Goal: Communication & Community: Participate in discussion

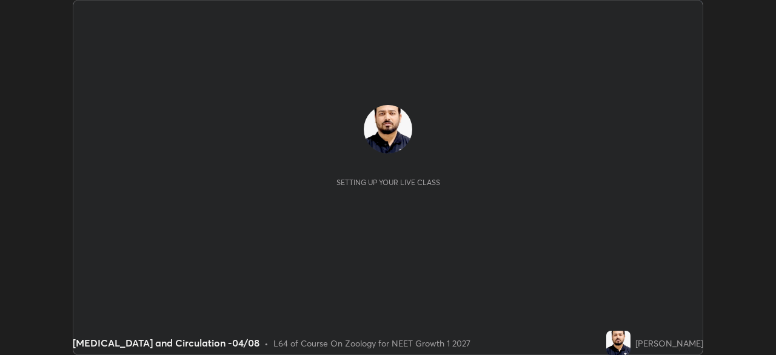
scroll to position [355, 776]
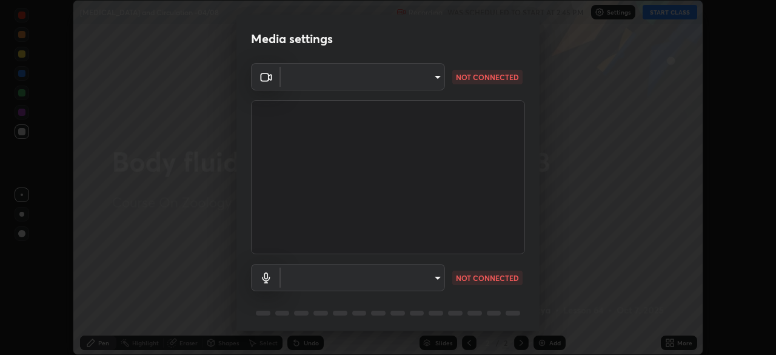
type input "cd196dca7ee3473cd0bbb3bb2826c5ea68ab4168b05a595dea54bdb54e95643a"
click at [417, 81] on body "Erase all Body fluids and Circulation -04/08 Recording WAS SCHEDULED TO START A…" at bounding box center [388, 177] width 776 height 355
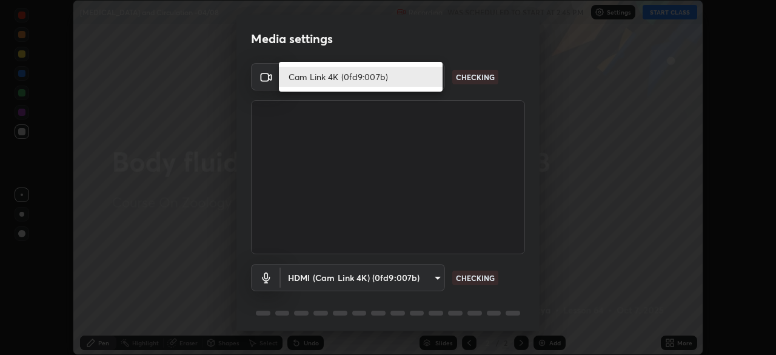
click at [414, 79] on li "Cam Link 4K (0fd9:007b)" at bounding box center [361, 77] width 164 height 20
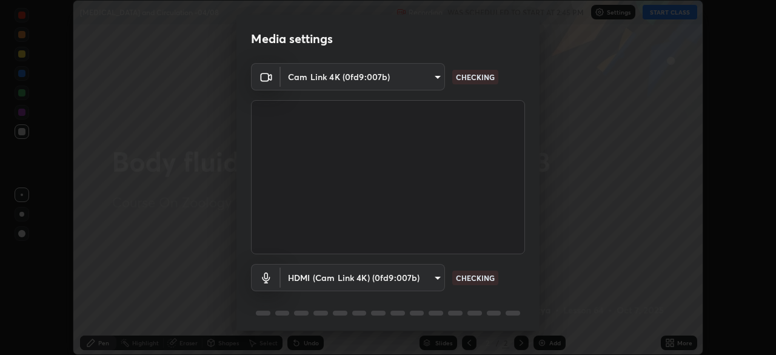
scroll to position [43, 0]
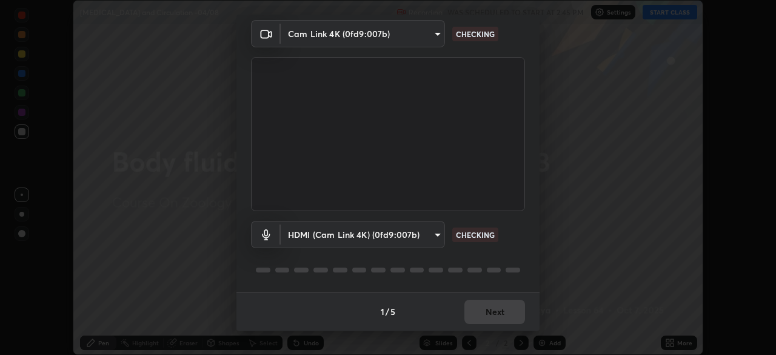
click at [368, 236] on body "Erase all Body fluids and Circulation -04/08 Recording WAS SCHEDULED TO START A…" at bounding box center [388, 177] width 776 height 355
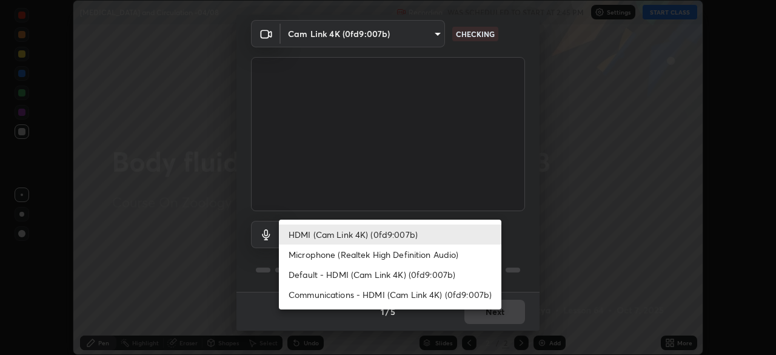
click at [331, 274] on li "Default - HDMI (Cam Link 4K) (0fd9:007b)" at bounding box center [390, 274] width 223 height 20
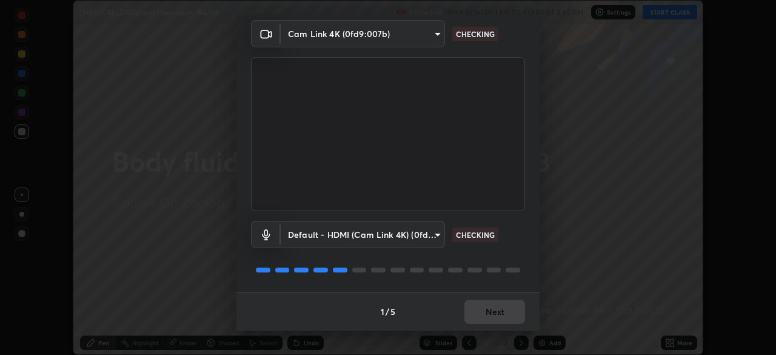
click at [360, 236] on body "Erase all Body fluids and Circulation -04/08 Recording WAS SCHEDULED TO START A…" at bounding box center [388, 177] width 776 height 355
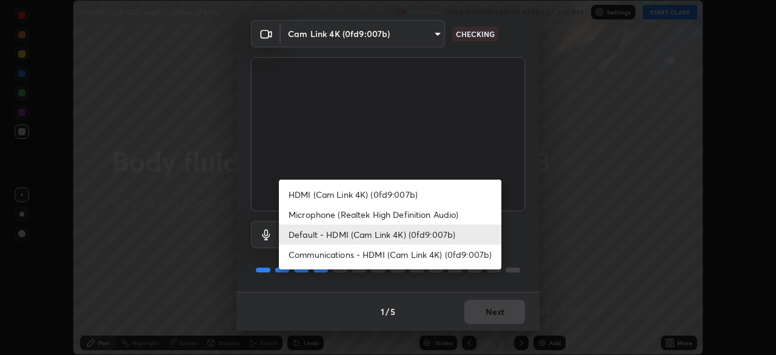
click at [362, 197] on li "HDMI (Cam Link 4K) (0fd9:007b)" at bounding box center [390, 194] width 223 height 20
type input "8a746cdf30822f0194d7ebaae9e2952f093a53666f518d89720ff13f51db075d"
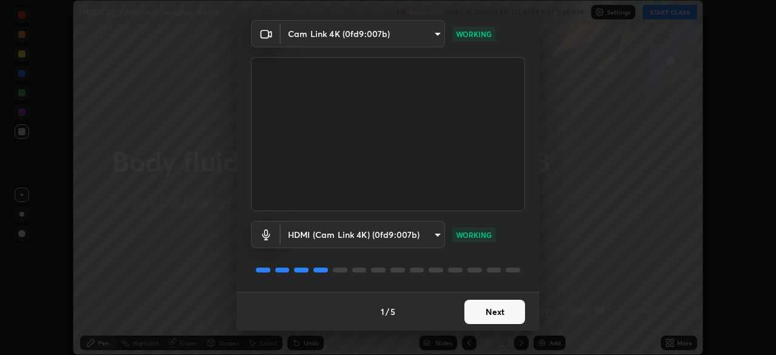
click at [493, 312] on button "Next" at bounding box center [495, 312] width 61 height 24
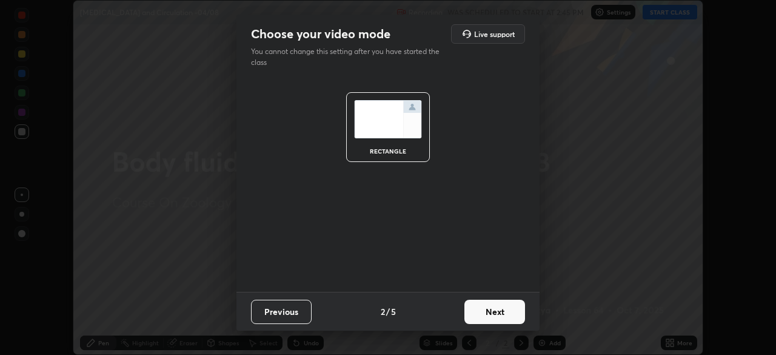
click at [500, 311] on button "Next" at bounding box center [495, 312] width 61 height 24
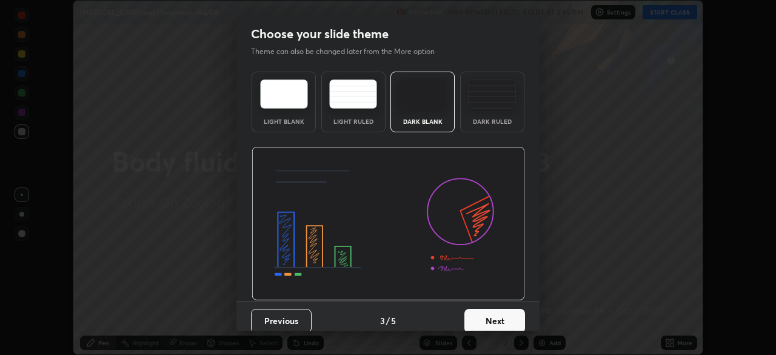
click at [513, 315] on button "Next" at bounding box center [495, 321] width 61 height 24
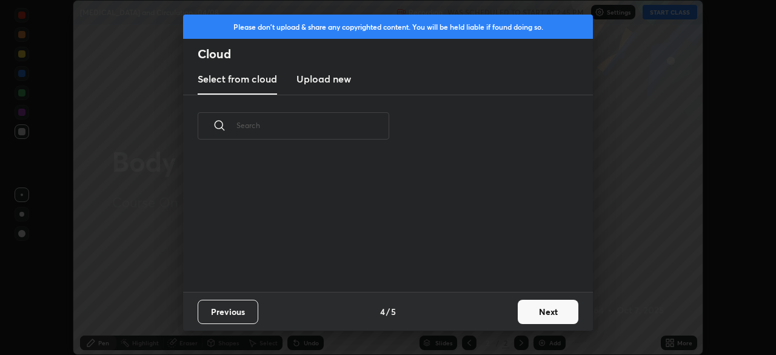
scroll to position [135, 389]
click at [337, 85] on h3 "Upload new" at bounding box center [324, 79] width 55 height 15
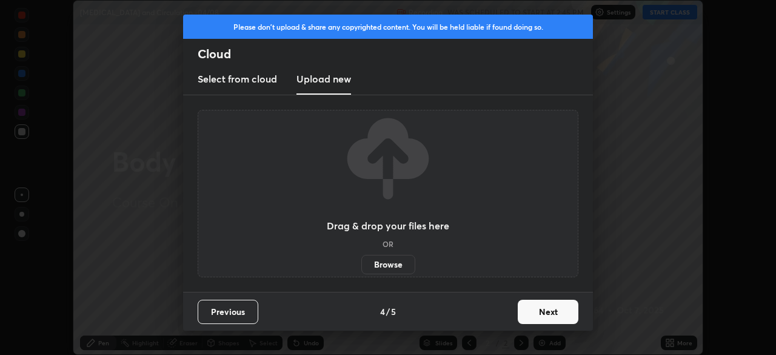
click at [394, 266] on label "Browse" at bounding box center [389, 264] width 54 height 19
click at [362, 266] on input "Browse" at bounding box center [362, 264] width 0 height 19
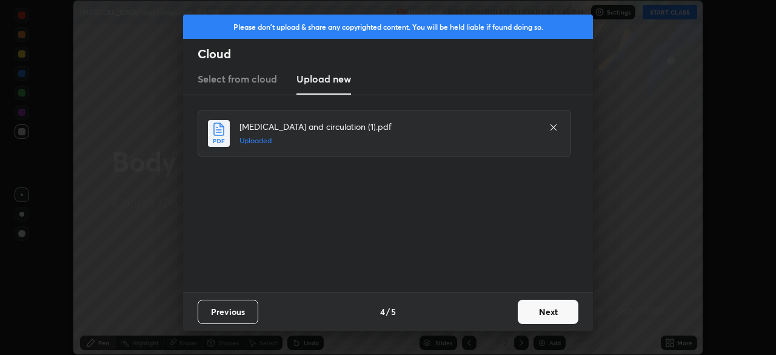
click at [550, 311] on button "Next" at bounding box center [548, 312] width 61 height 24
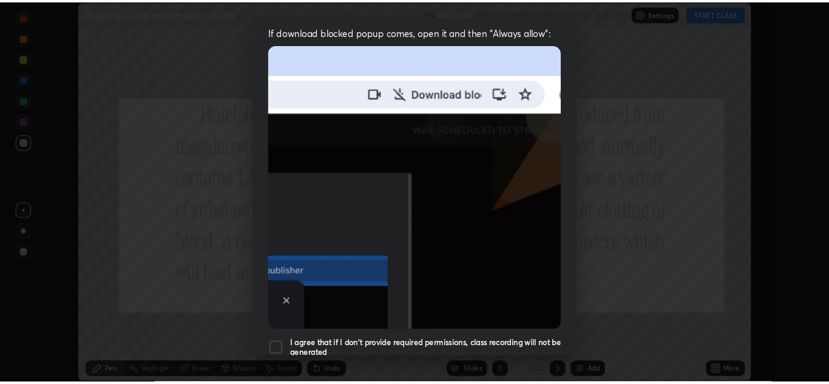
scroll to position [291, 0]
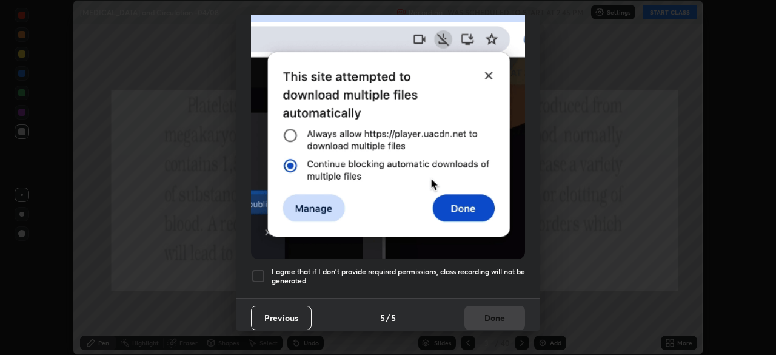
click at [255, 272] on div at bounding box center [258, 276] width 15 height 15
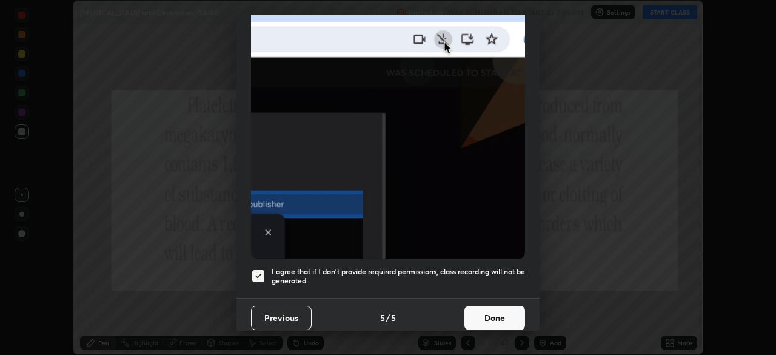
click at [486, 313] on button "Done" at bounding box center [495, 318] width 61 height 24
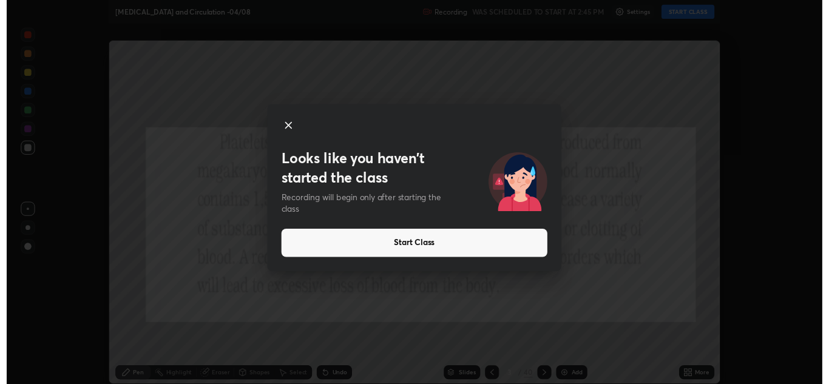
scroll to position [384, 829]
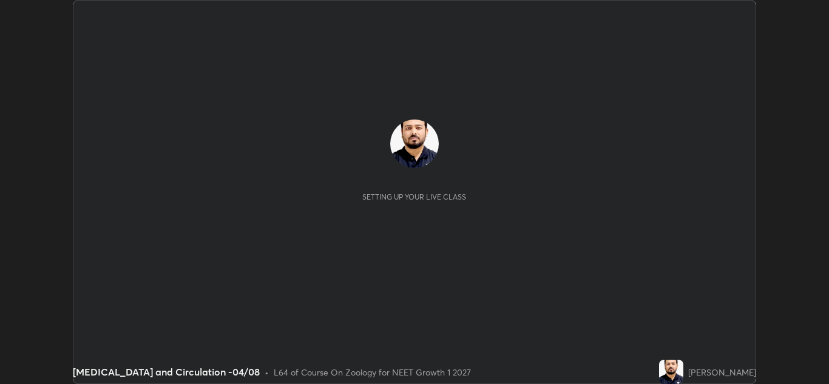
scroll to position [384, 829]
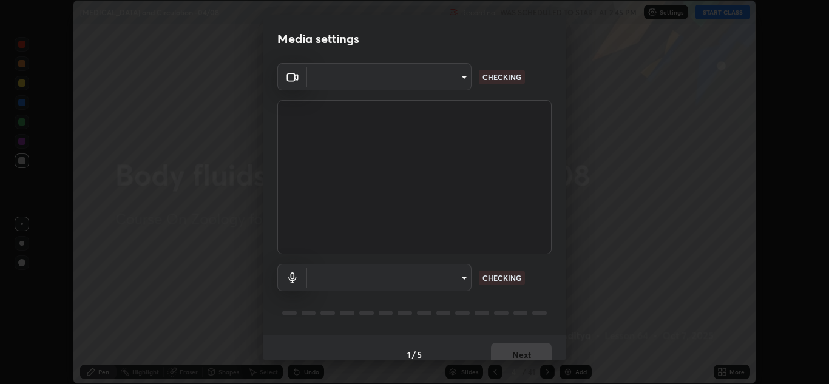
click at [425, 85] on body "Erase all [MEDICAL_DATA] and Circulation -04/08 Recording WAS SCHEDULED TO STAR…" at bounding box center [414, 192] width 829 height 384
click at [424, 79] on div at bounding box center [414, 192] width 829 height 384
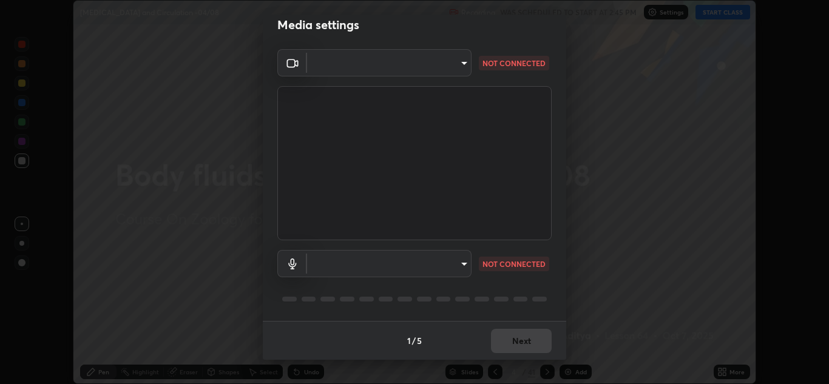
type input "cd196dca7ee3473cd0bbb3bb2826c5ea68ab4168b05a595dea54bdb54e95643a"
type input "8a746cdf30822f0194d7ebaae9e2952f093a53666f518d89720ff13f51db075d"
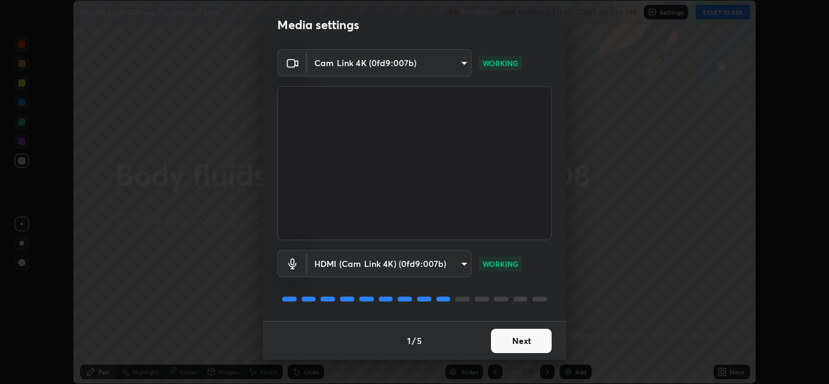
click at [517, 343] on button "Next" at bounding box center [521, 341] width 61 height 24
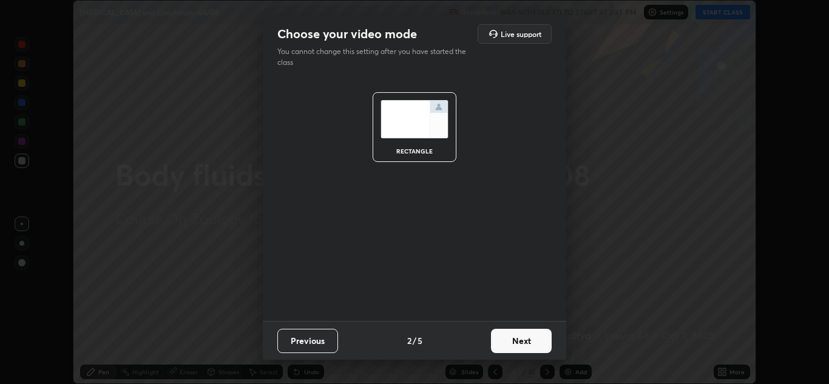
scroll to position [0, 0]
click at [525, 339] on button "Next" at bounding box center [521, 341] width 61 height 24
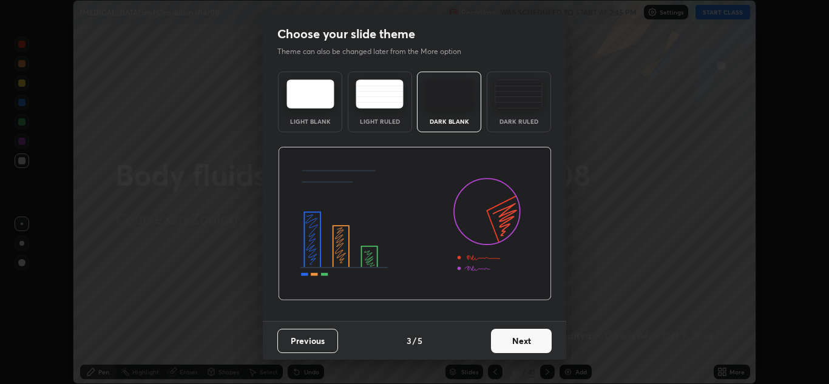
click at [535, 343] on button "Next" at bounding box center [521, 341] width 61 height 24
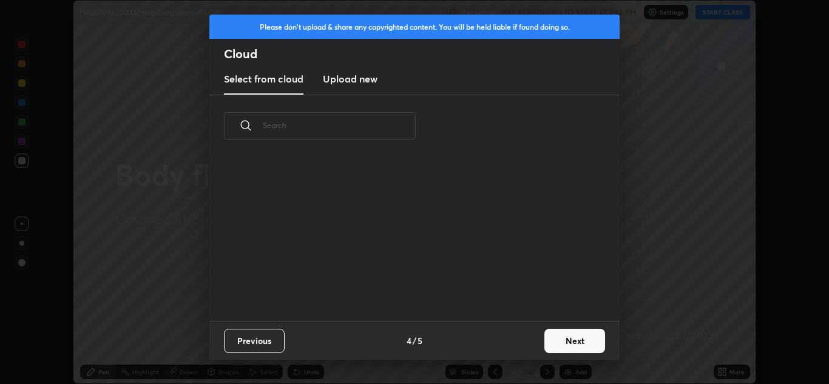
scroll to position [164, 389]
click at [362, 85] on h3 "Upload new" at bounding box center [350, 79] width 55 height 15
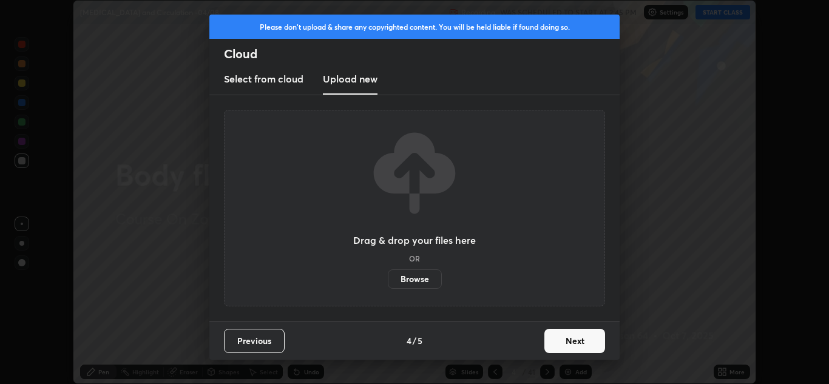
click at [419, 279] on label "Browse" at bounding box center [415, 278] width 54 height 19
click at [388, 279] on input "Browse" at bounding box center [388, 278] width 0 height 19
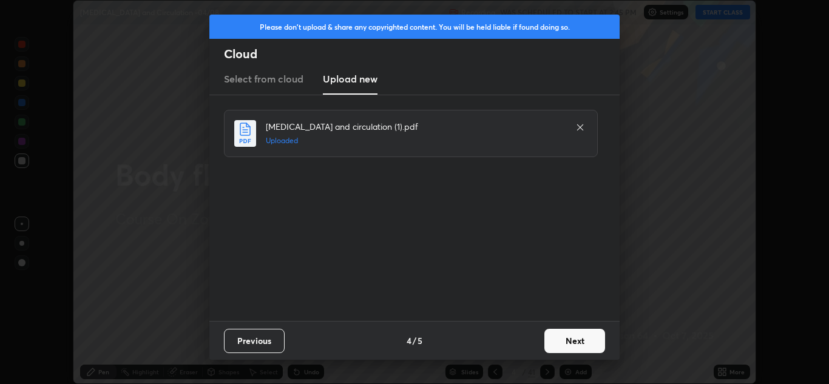
click at [566, 341] on button "Next" at bounding box center [574, 341] width 61 height 24
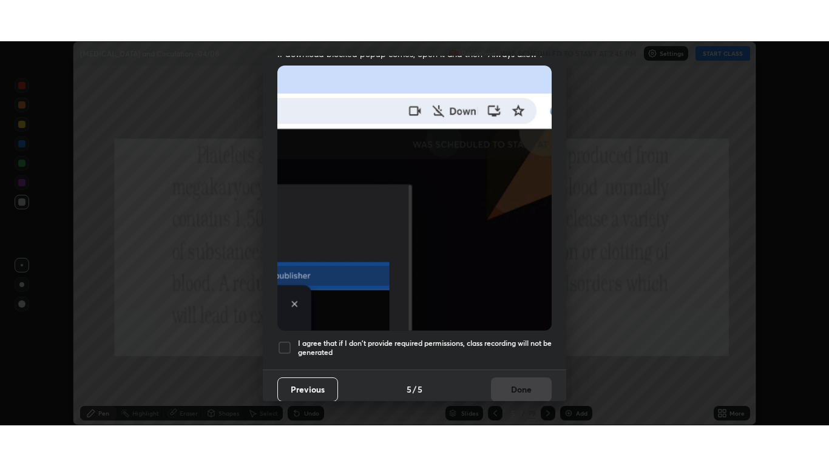
scroll to position [262, 0]
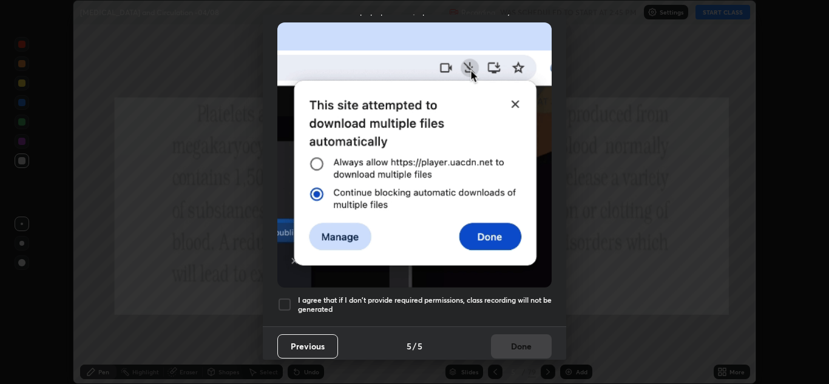
click at [285, 297] on div at bounding box center [284, 304] width 15 height 15
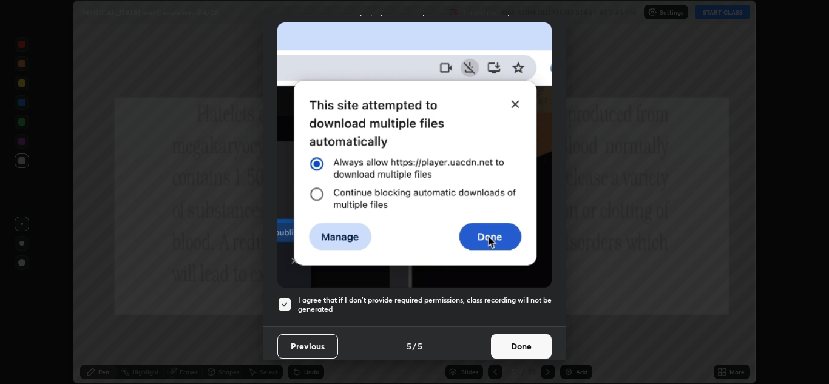
click at [508, 344] on button "Done" at bounding box center [521, 346] width 61 height 24
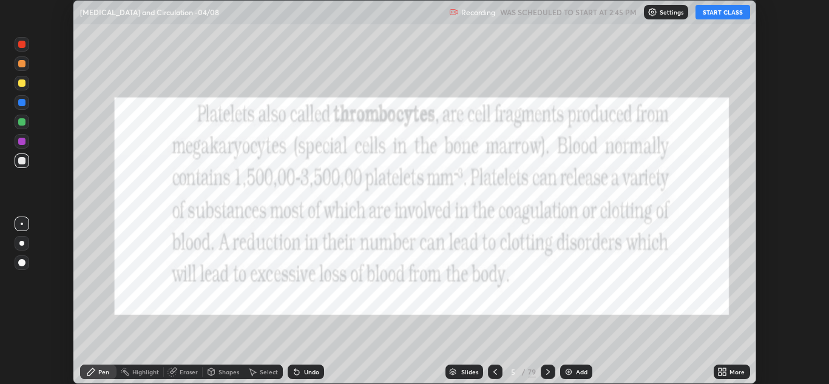
click at [719, 369] on icon at bounding box center [719, 369] width 3 height 3
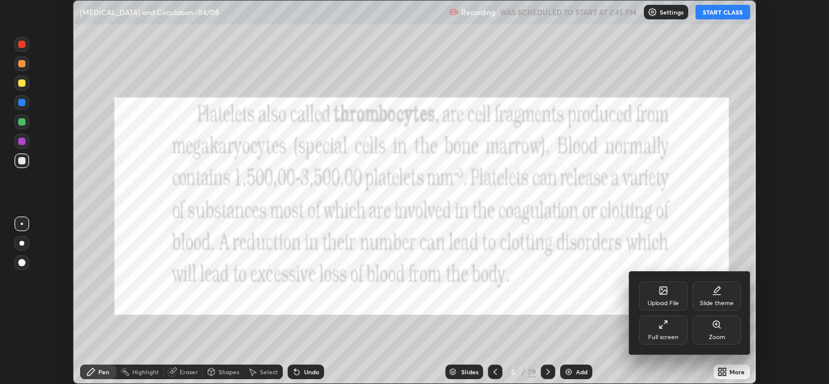
click at [656, 330] on div "Full screen" at bounding box center [663, 329] width 49 height 29
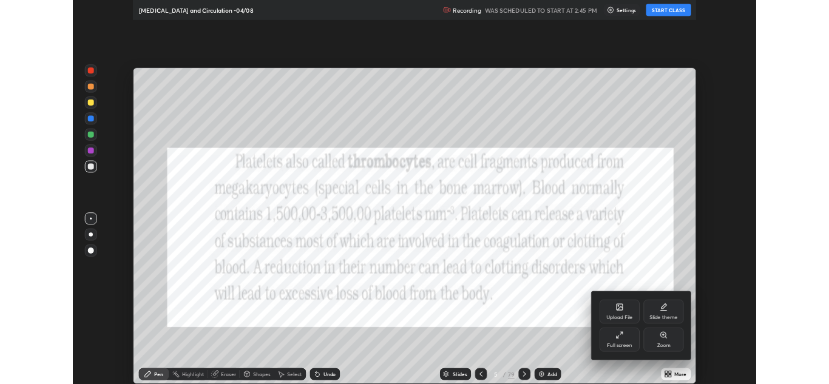
scroll to position [466, 829]
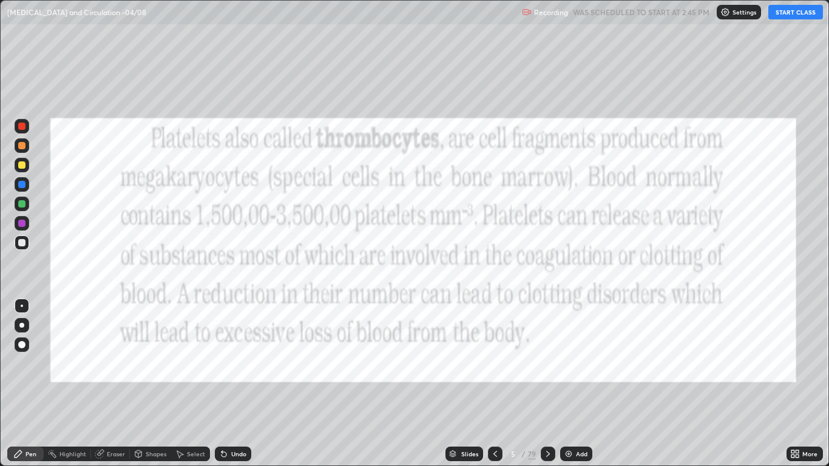
click at [780, 13] on button "START CLASS" at bounding box center [795, 12] width 55 height 15
click at [792, 383] on icon at bounding box center [792, 451] width 3 height 3
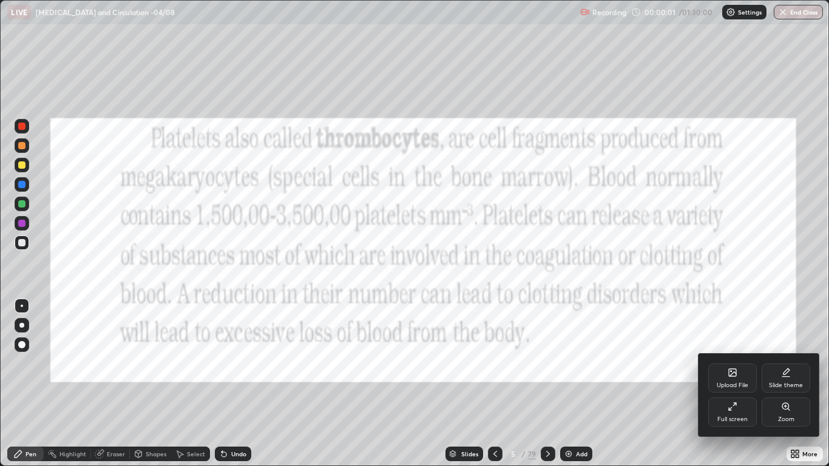
click at [734, 383] on div "Full screen" at bounding box center [732, 411] width 49 height 29
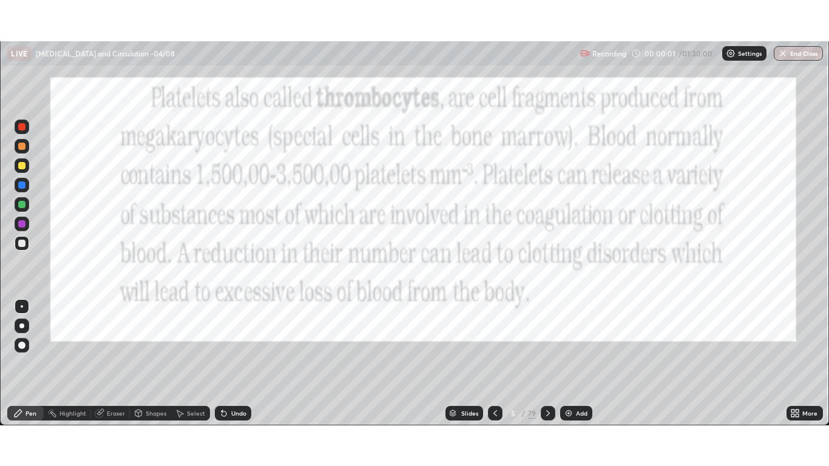
scroll to position [60273, 59829]
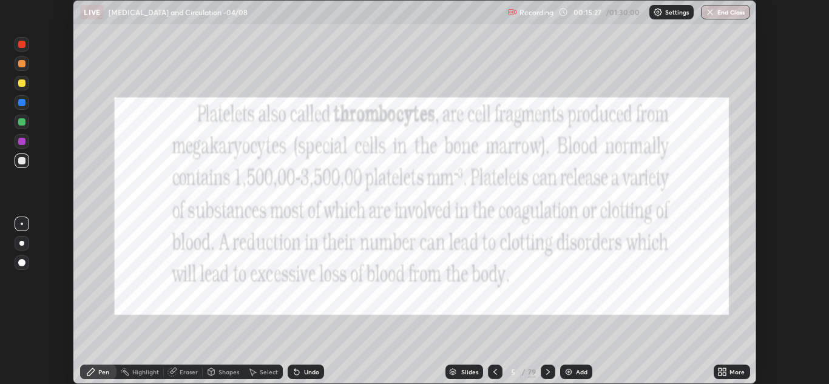
click at [715, 372] on div "More" at bounding box center [731, 372] width 36 height 15
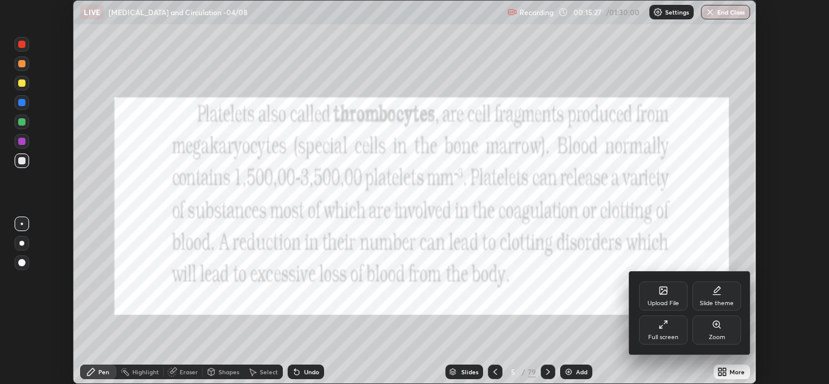
click at [663, 337] on div "Full screen" at bounding box center [663, 337] width 30 height 6
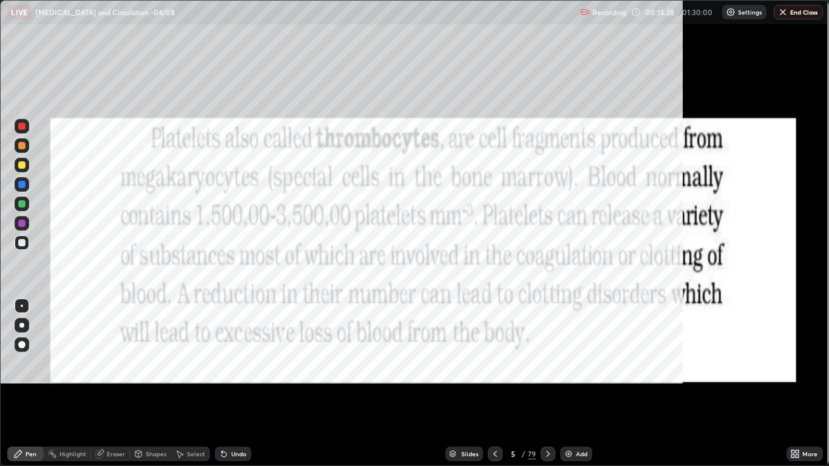
scroll to position [466, 829]
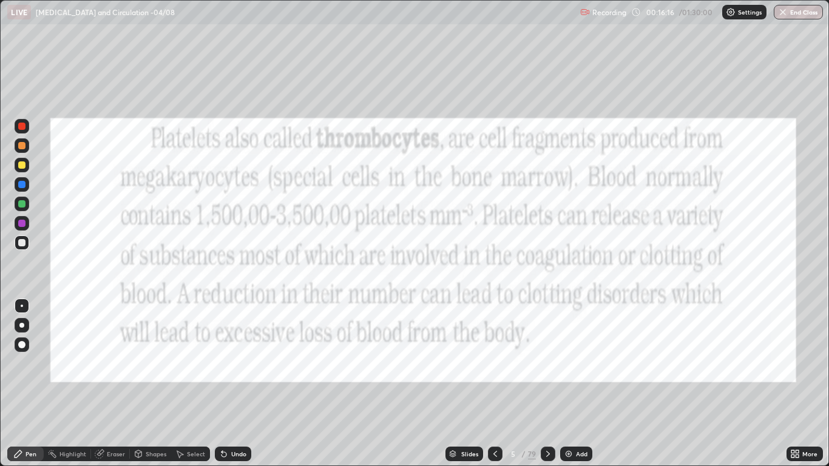
click at [545, 383] on icon at bounding box center [548, 454] width 10 height 10
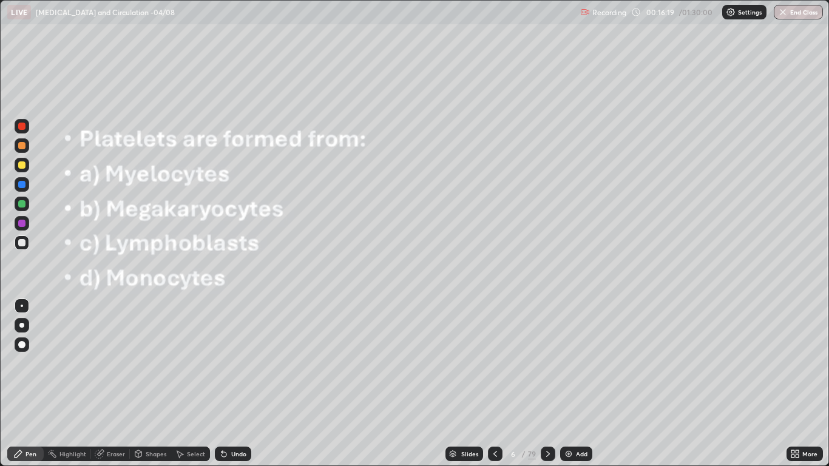
click at [494, 383] on icon at bounding box center [495, 454] width 10 height 10
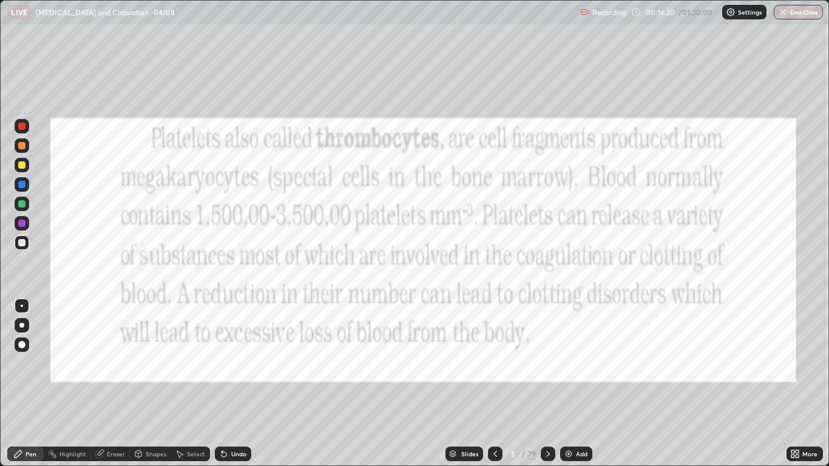
click at [570, 383] on img at bounding box center [569, 454] width 10 height 10
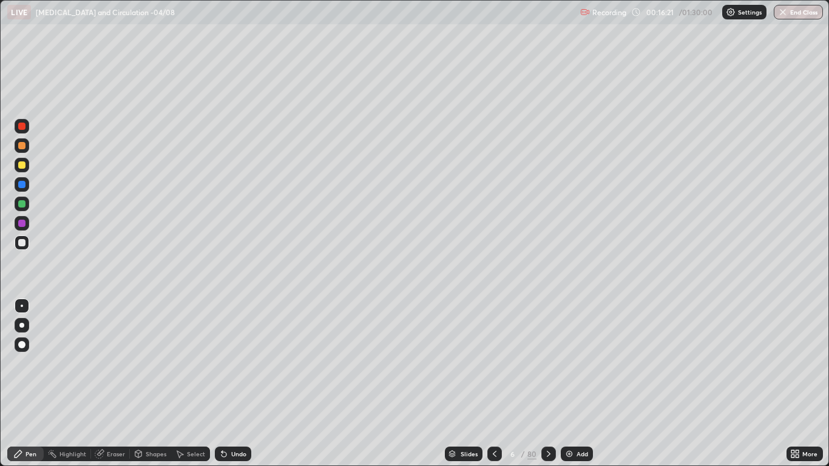
click at [23, 237] on div at bounding box center [22, 242] width 15 height 15
click at [24, 383] on div "Pen" at bounding box center [25, 453] width 36 height 15
click at [24, 343] on div at bounding box center [21, 344] width 7 height 7
click at [576, 383] on div "Add" at bounding box center [582, 454] width 12 height 6
click at [23, 241] on div at bounding box center [21, 242] width 7 height 7
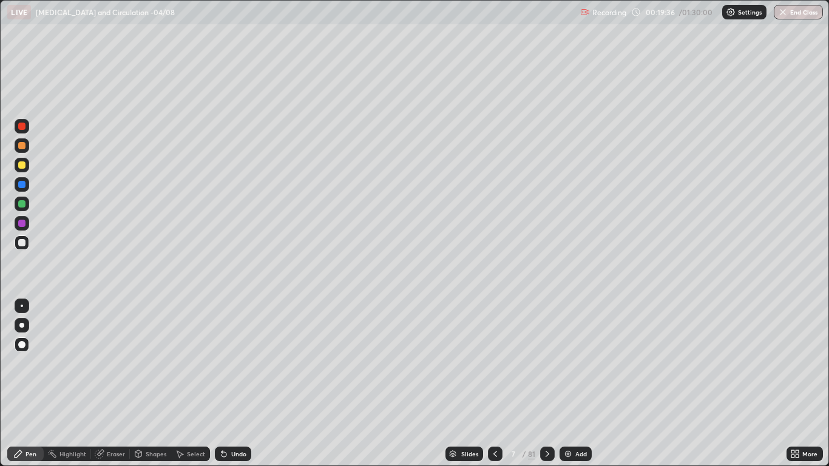
click at [20, 185] on div at bounding box center [21, 184] width 7 height 7
click at [21, 164] on div at bounding box center [21, 164] width 7 height 7
click at [24, 243] on div at bounding box center [21, 242] width 7 height 7
click at [22, 189] on div at bounding box center [22, 184] width 15 height 15
click at [22, 185] on div at bounding box center [21, 184] width 7 height 7
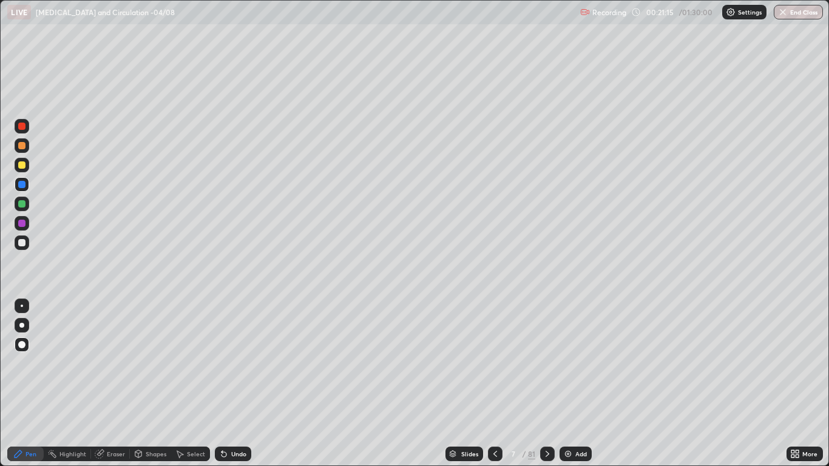
click at [229, 383] on div "Undo" at bounding box center [233, 453] width 36 height 15
click at [27, 244] on div at bounding box center [22, 242] width 15 height 15
click at [22, 187] on div at bounding box center [21, 184] width 7 height 7
click at [24, 244] on div at bounding box center [21, 242] width 7 height 7
click at [113, 383] on div "Eraser" at bounding box center [116, 454] width 18 height 6
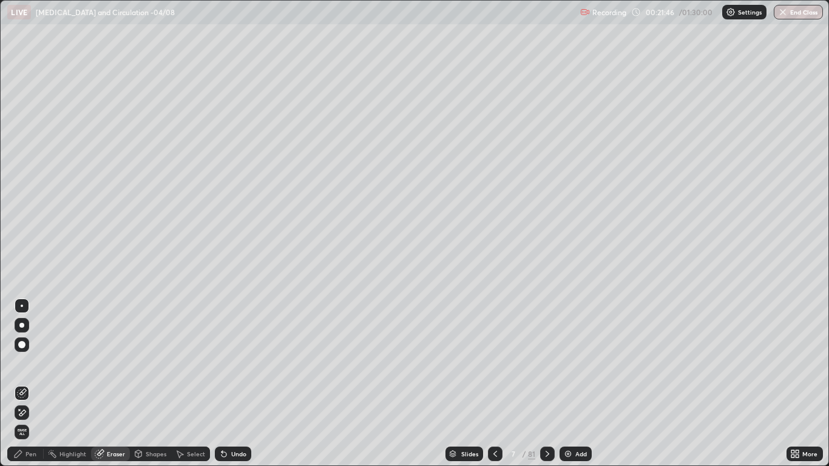
click at [29, 383] on div "Pen" at bounding box center [30, 454] width 11 height 6
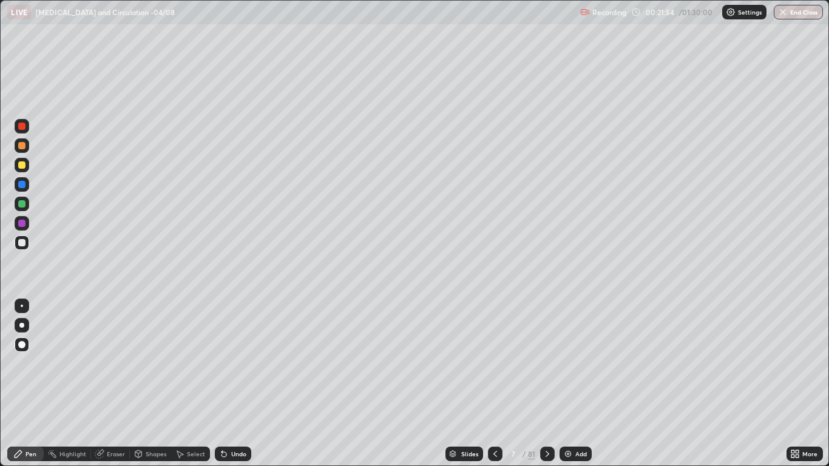
click at [23, 167] on div at bounding box center [21, 164] width 7 height 7
click at [25, 245] on div at bounding box center [21, 242] width 7 height 7
click at [500, 383] on div at bounding box center [495, 453] width 15 height 15
click at [547, 383] on icon at bounding box center [547, 454] width 4 height 6
click at [500, 383] on div at bounding box center [495, 453] width 15 height 15
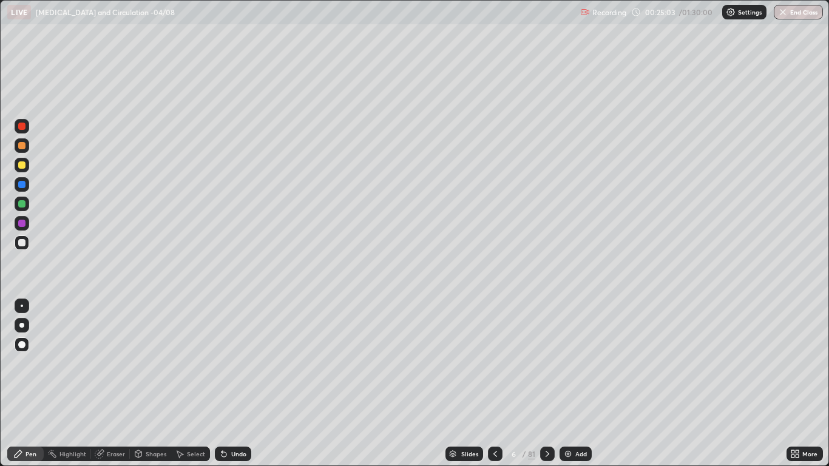
click at [21, 167] on div at bounding box center [21, 164] width 7 height 7
click at [237, 383] on div "Undo" at bounding box center [238, 454] width 15 height 6
click at [235, 383] on div "Undo" at bounding box center [238, 454] width 15 height 6
click at [234, 383] on div "Undo" at bounding box center [238, 454] width 15 height 6
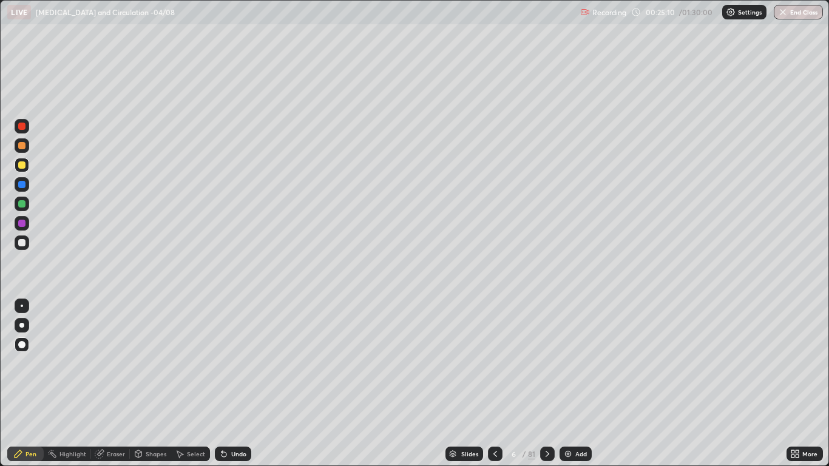
click at [232, 383] on div "Undo" at bounding box center [238, 454] width 15 height 6
click at [231, 383] on div "Undo" at bounding box center [238, 454] width 15 height 6
click at [32, 383] on div "Pen" at bounding box center [30, 454] width 11 height 6
click at [23, 199] on div at bounding box center [22, 204] width 15 height 15
click at [547, 383] on icon at bounding box center [547, 454] width 10 height 10
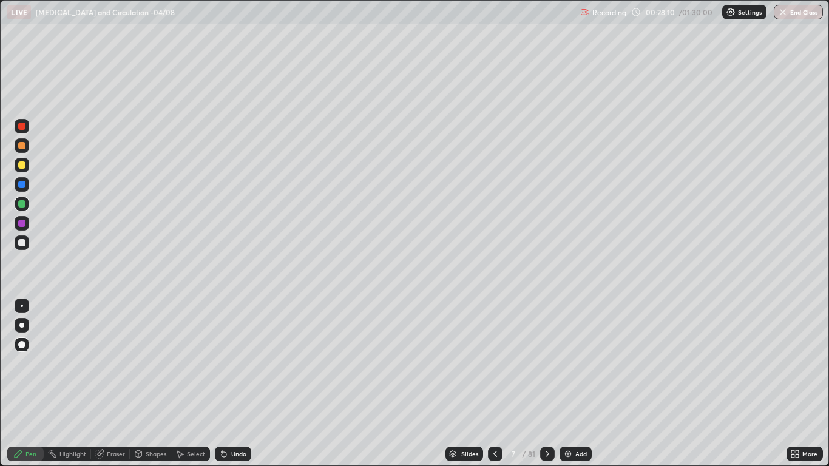
click at [227, 383] on div "Undo" at bounding box center [233, 453] width 36 height 15
click at [547, 383] on icon at bounding box center [547, 454] width 10 height 10
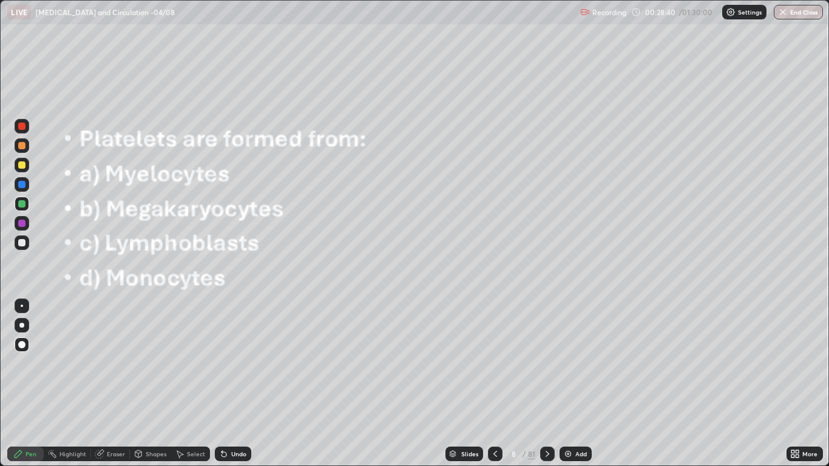
click at [496, 383] on icon at bounding box center [495, 454] width 4 height 6
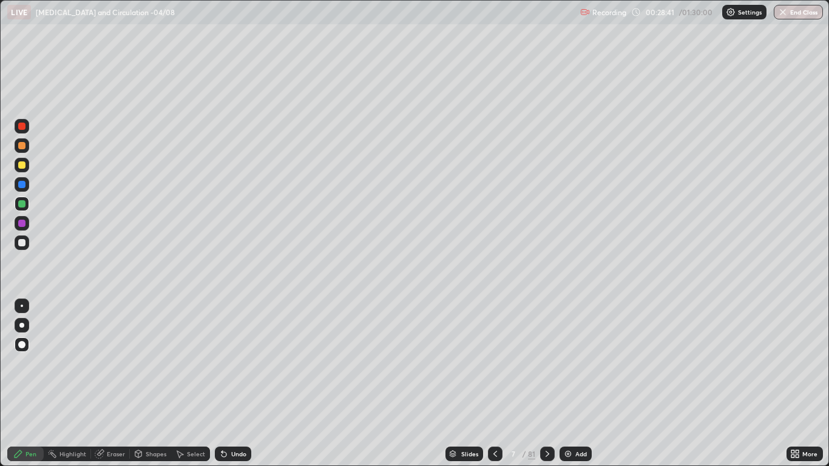
click at [496, 383] on icon at bounding box center [495, 454] width 10 height 10
click at [27, 224] on div at bounding box center [22, 223] width 15 height 15
click at [24, 244] on div at bounding box center [21, 242] width 7 height 7
click at [547, 383] on icon at bounding box center [547, 454] width 10 height 10
click at [552, 383] on div at bounding box center [547, 453] width 15 height 15
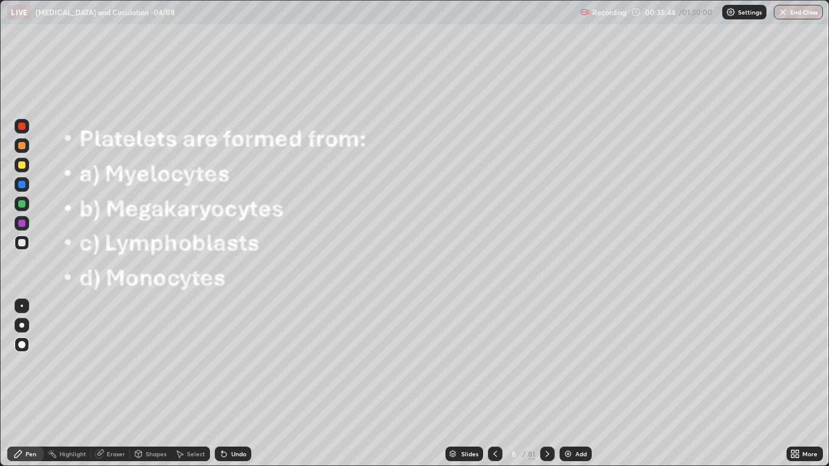
click at [546, 383] on icon at bounding box center [547, 454] width 10 height 10
click at [551, 383] on icon at bounding box center [547, 454] width 10 height 10
click at [553, 383] on div at bounding box center [547, 453] width 15 height 15
click at [553, 383] on div at bounding box center [547, 454] width 15 height 24
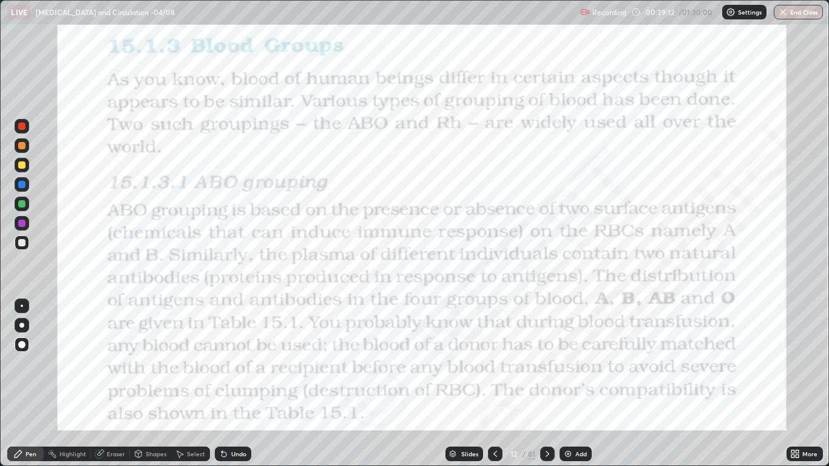
click at [468, 383] on div "Slides" at bounding box center [469, 454] width 17 height 6
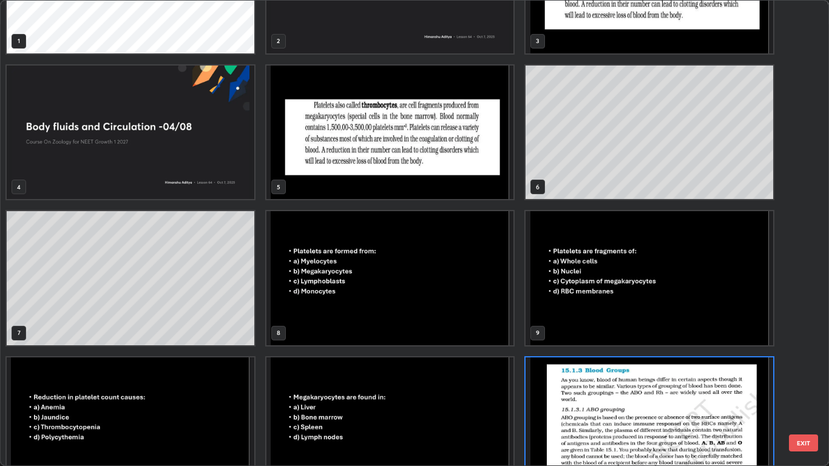
scroll to position [72, 0]
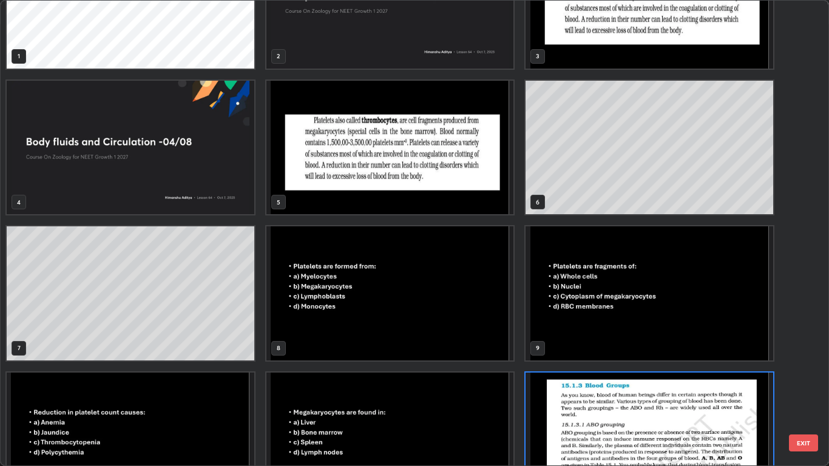
click at [474, 186] on img "grid" at bounding box center [389, 148] width 247 height 134
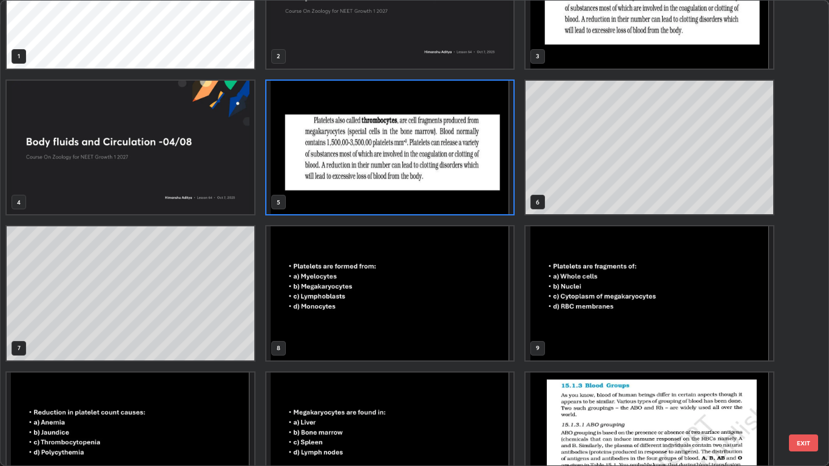
click at [475, 184] on img "grid" at bounding box center [389, 148] width 247 height 134
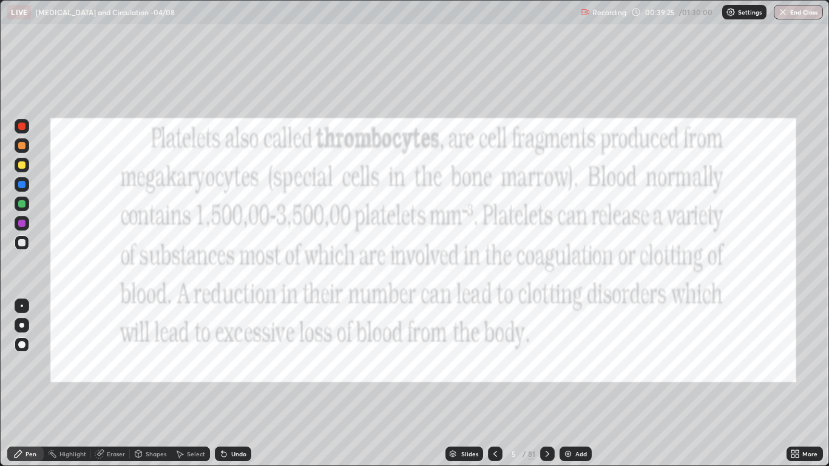
click at [148, 383] on div "Shapes" at bounding box center [156, 454] width 21 height 6
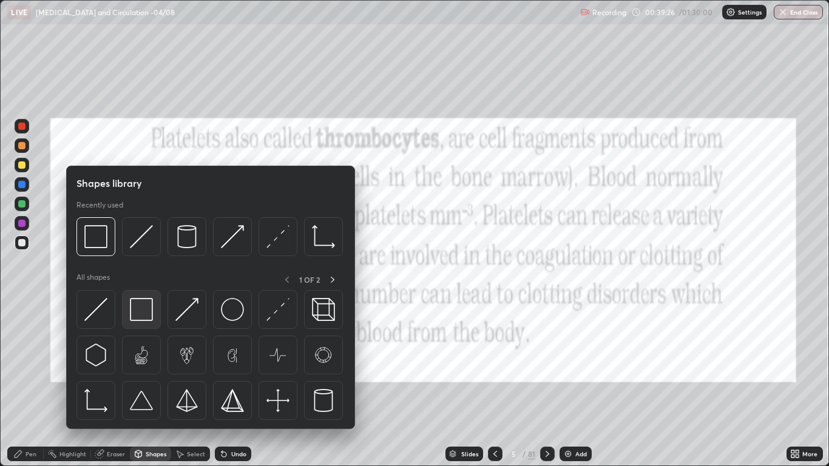
click at [143, 312] on img at bounding box center [141, 309] width 23 height 23
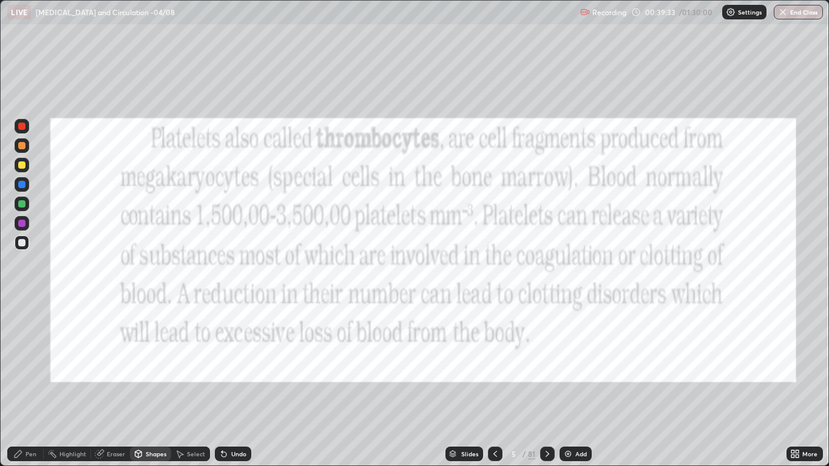
click at [22, 130] on div at bounding box center [22, 126] width 15 height 15
click at [234, 383] on div "Undo" at bounding box center [233, 453] width 36 height 15
click at [547, 383] on icon at bounding box center [547, 454] width 10 height 10
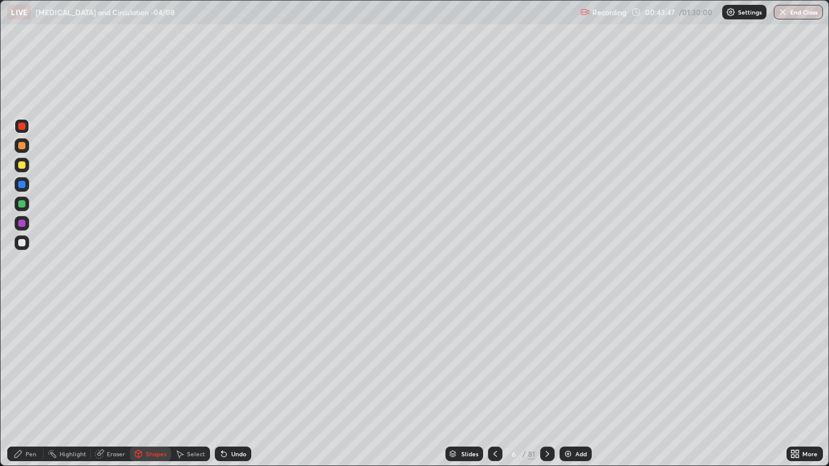
click at [547, 383] on icon at bounding box center [547, 454] width 10 height 10
click at [550, 383] on div at bounding box center [547, 453] width 15 height 15
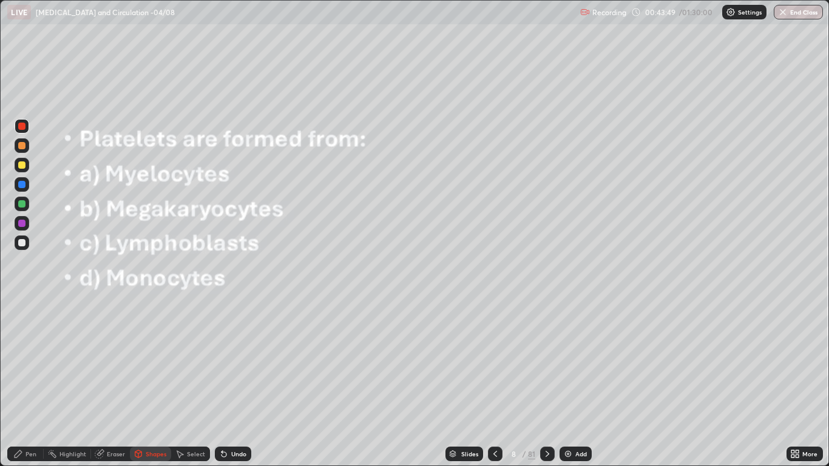
click at [549, 383] on icon at bounding box center [547, 454] width 10 height 10
click at [548, 383] on div at bounding box center [547, 454] width 15 height 24
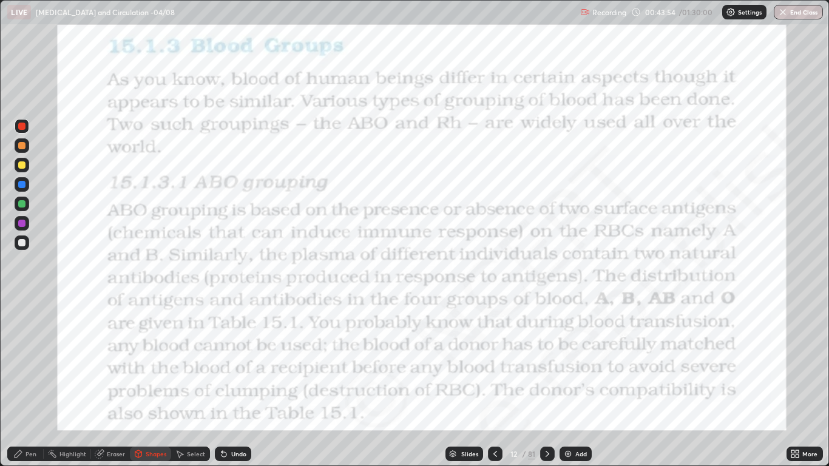
click at [548, 383] on icon at bounding box center [547, 454] width 10 height 10
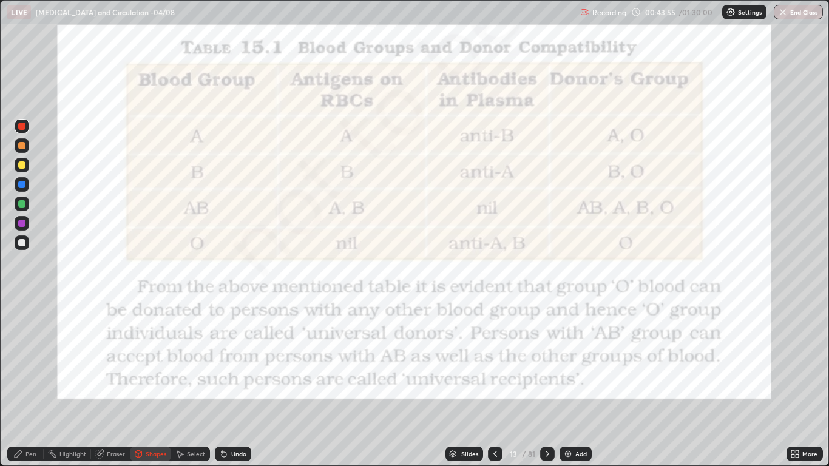
click at [497, 383] on div at bounding box center [495, 453] width 15 height 15
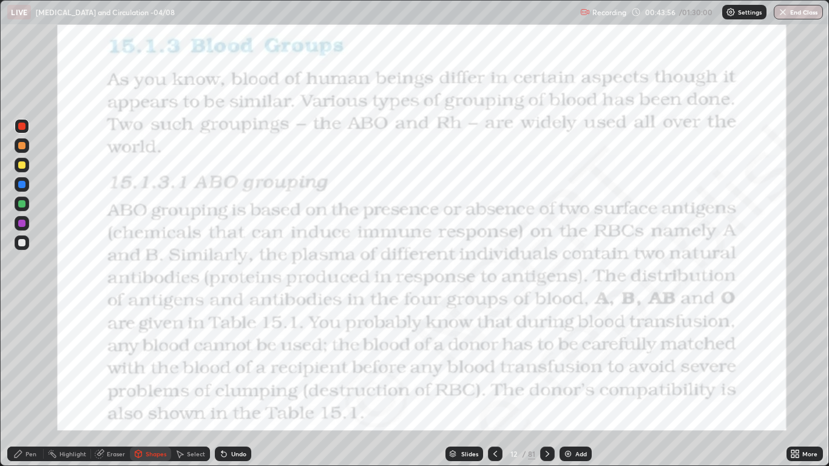
click at [547, 383] on icon at bounding box center [547, 454] width 10 height 10
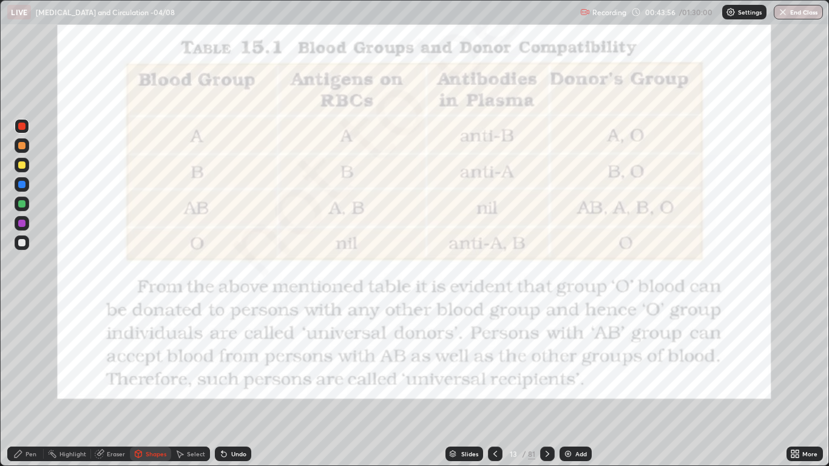
click at [547, 383] on icon at bounding box center [547, 454] width 4 height 6
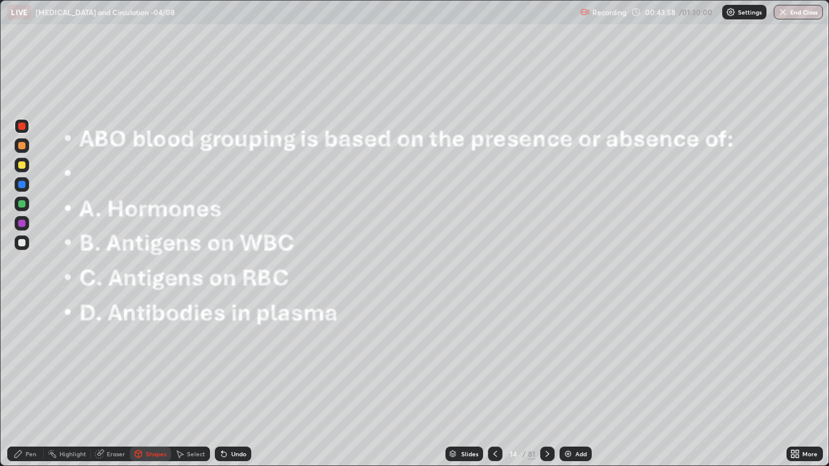
click at [496, 383] on icon at bounding box center [495, 454] width 10 height 10
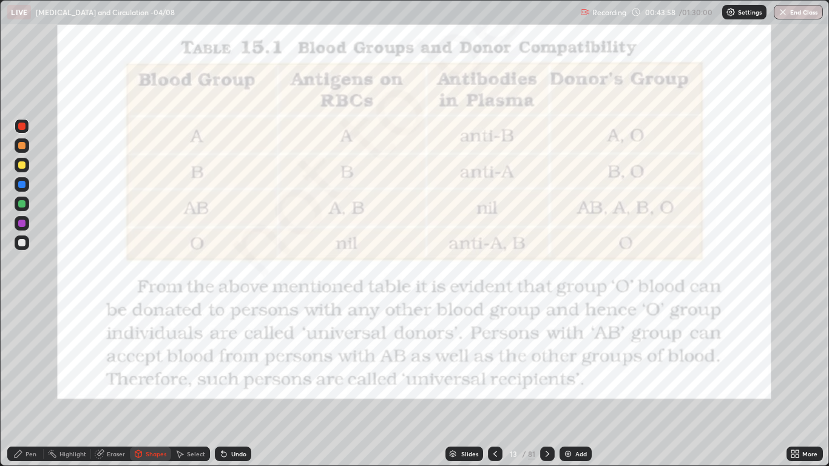
click at [573, 383] on div "Add" at bounding box center [575, 453] width 32 height 15
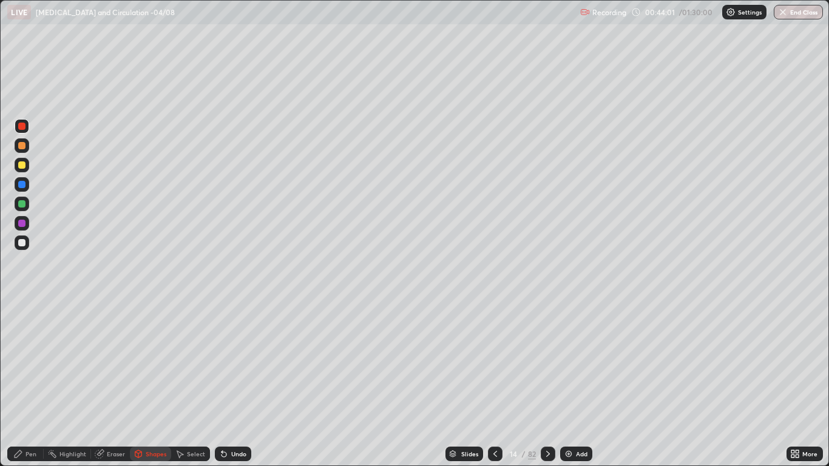
click at [21, 128] on div at bounding box center [21, 126] width 7 height 7
click at [21, 166] on div at bounding box center [21, 164] width 7 height 7
click at [231, 383] on div "Undo" at bounding box center [238, 454] width 15 height 6
click at [25, 383] on div "Pen" at bounding box center [25, 453] width 36 height 15
click at [21, 343] on div at bounding box center [21, 344] width 7 height 7
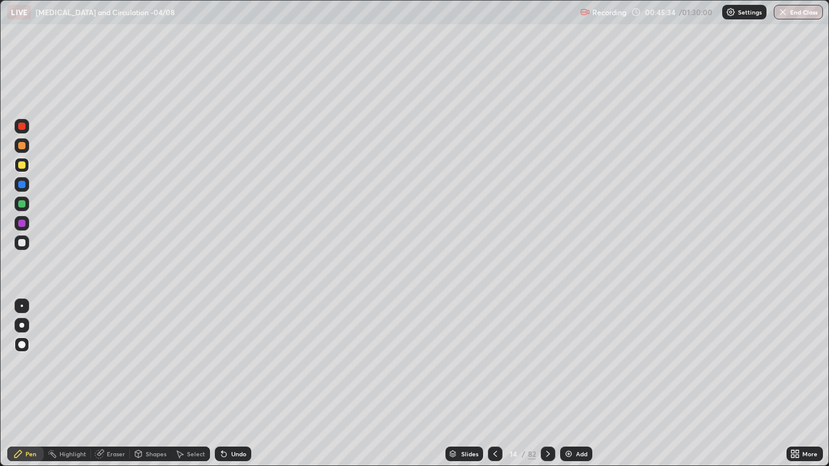
click at [23, 244] on div at bounding box center [21, 242] width 7 height 7
click at [21, 246] on div at bounding box center [21, 242] width 7 height 7
click at [24, 183] on div at bounding box center [21, 184] width 7 height 7
click at [23, 224] on div at bounding box center [21, 223] width 7 height 7
click at [21, 305] on div at bounding box center [22, 305] width 2 height 2
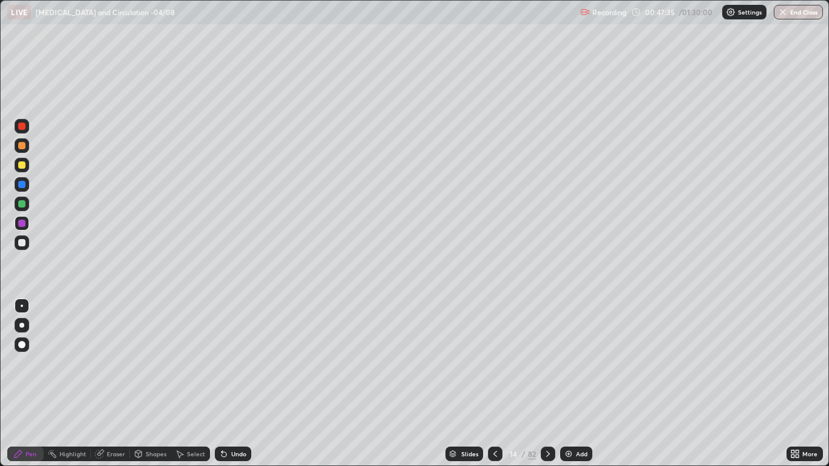
click at [143, 383] on div "Shapes" at bounding box center [150, 453] width 41 height 15
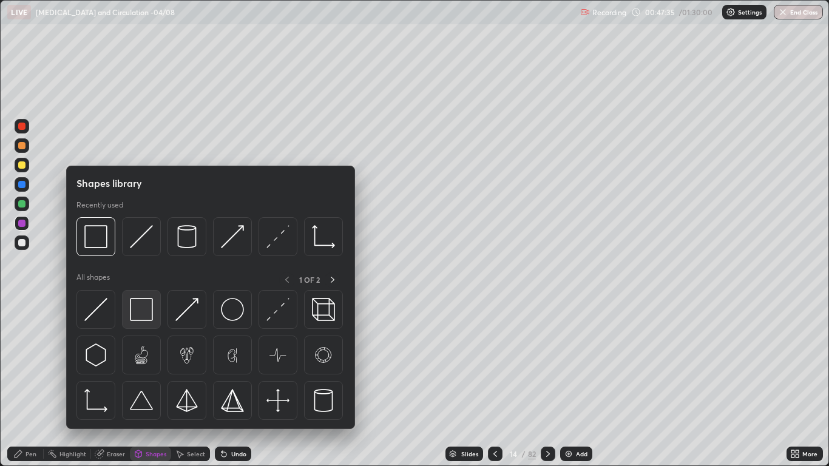
click at [138, 313] on img at bounding box center [141, 309] width 23 height 23
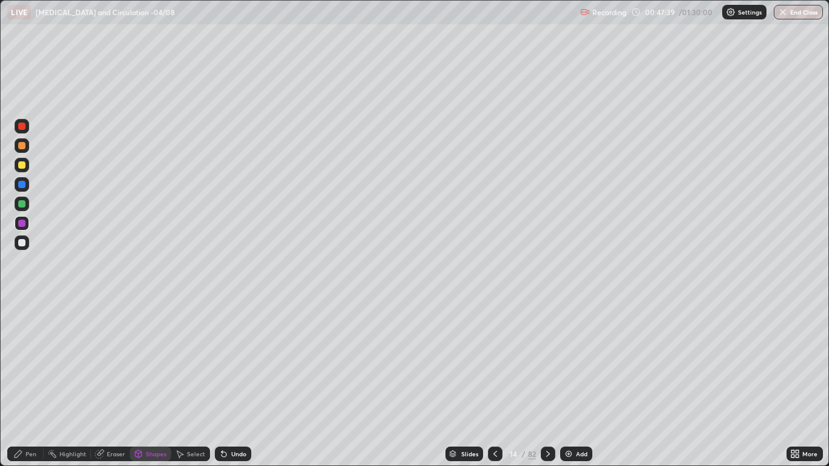
click at [242, 383] on div "Undo" at bounding box center [238, 454] width 15 height 6
click at [22, 160] on div at bounding box center [22, 165] width 15 height 15
click at [26, 383] on div "Pen" at bounding box center [30, 454] width 11 height 6
click at [23, 240] on div at bounding box center [21, 242] width 7 height 7
click at [27, 185] on div at bounding box center [22, 184] width 15 height 15
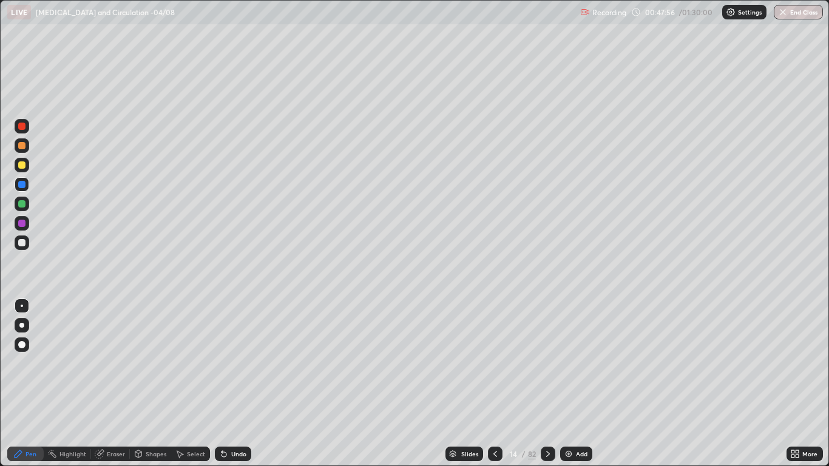
click at [22, 324] on div at bounding box center [21, 325] width 5 height 5
click at [22, 146] on div at bounding box center [21, 145] width 7 height 7
click at [20, 203] on div at bounding box center [21, 203] width 7 height 7
click at [20, 244] on div at bounding box center [21, 242] width 7 height 7
click at [22, 242] on div at bounding box center [21, 242] width 7 height 7
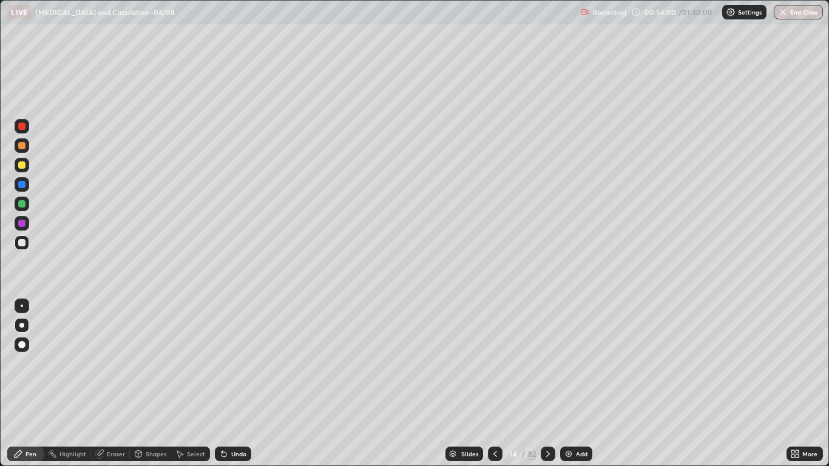
click at [20, 165] on div at bounding box center [21, 164] width 7 height 7
click at [572, 383] on img at bounding box center [569, 454] width 10 height 10
click at [21, 166] on div at bounding box center [21, 164] width 7 height 7
click at [18, 164] on div at bounding box center [22, 165] width 15 height 15
click at [22, 348] on div at bounding box center [21, 344] width 7 height 7
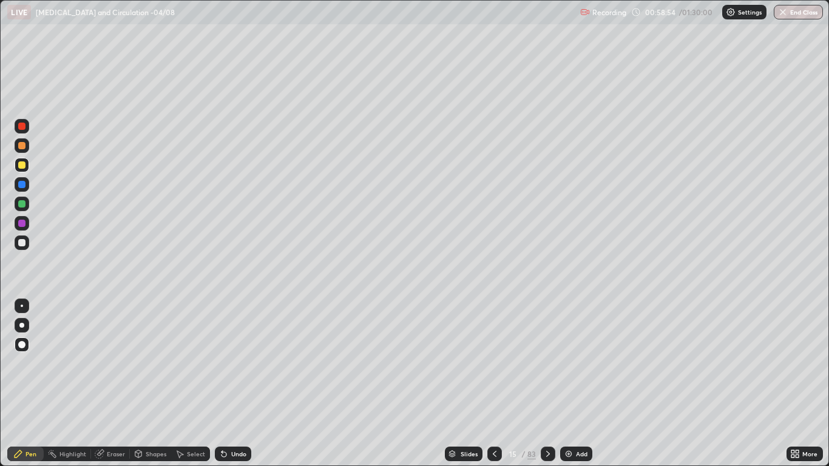
click at [21, 124] on div at bounding box center [21, 126] width 7 height 7
click at [189, 383] on div "Select" at bounding box center [196, 454] width 18 height 6
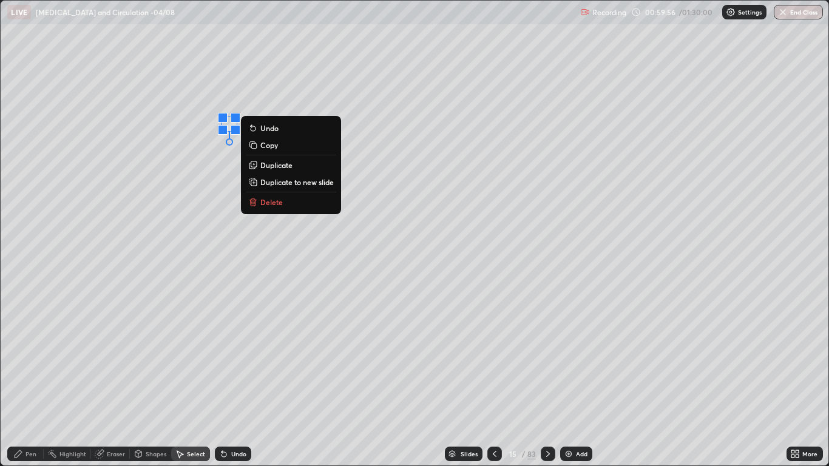
click at [263, 145] on p "Copy" at bounding box center [269, 145] width 18 height 10
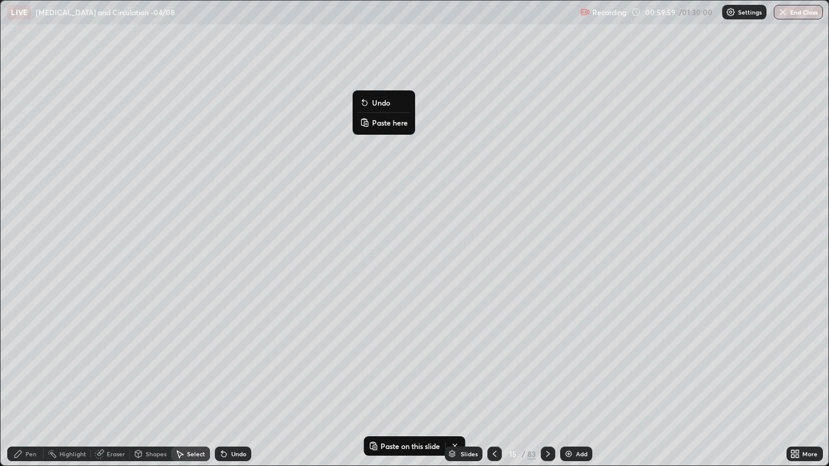
click at [384, 122] on p "Paste here" at bounding box center [390, 123] width 36 height 10
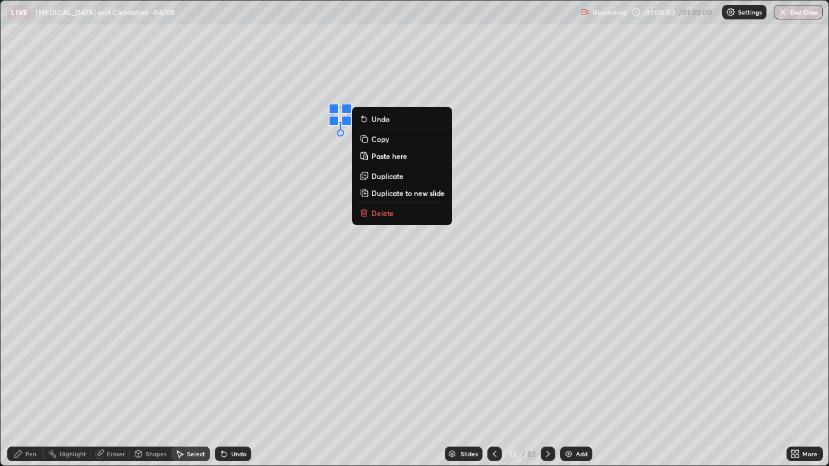
click at [286, 274] on div "0 ° Undo Copy Paste here Duplicate Duplicate to new slide Delete" at bounding box center [414, 233] width 827 height 465
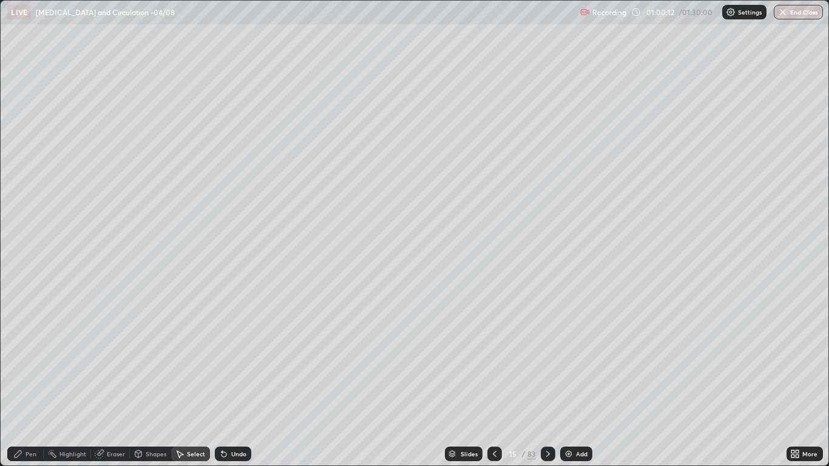
click at [33, 383] on div "Pen" at bounding box center [30, 454] width 11 height 6
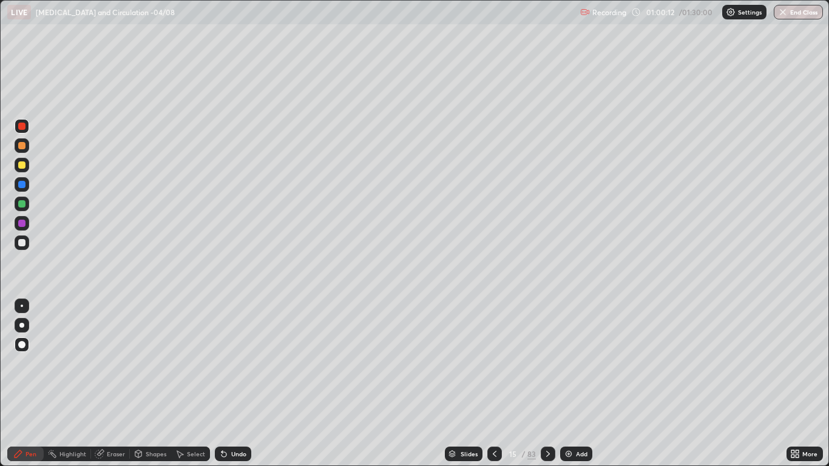
click at [24, 244] on div at bounding box center [21, 242] width 7 height 7
click at [181, 383] on icon at bounding box center [180, 454] width 7 height 7
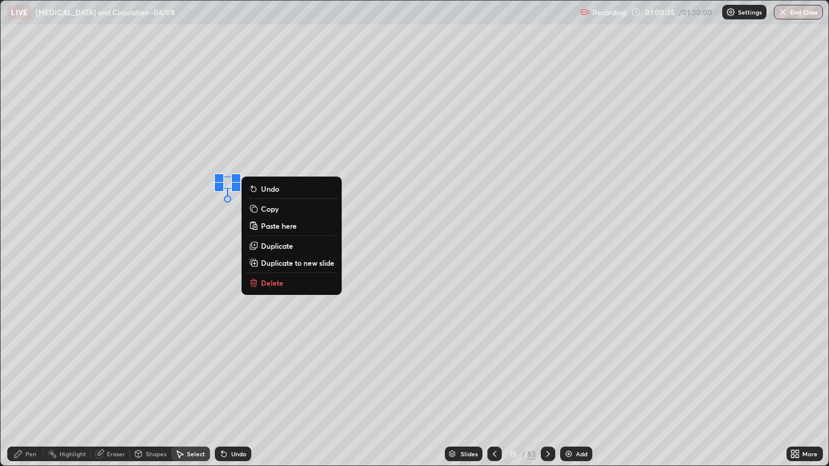
click at [263, 210] on p "Copy" at bounding box center [270, 209] width 18 height 10
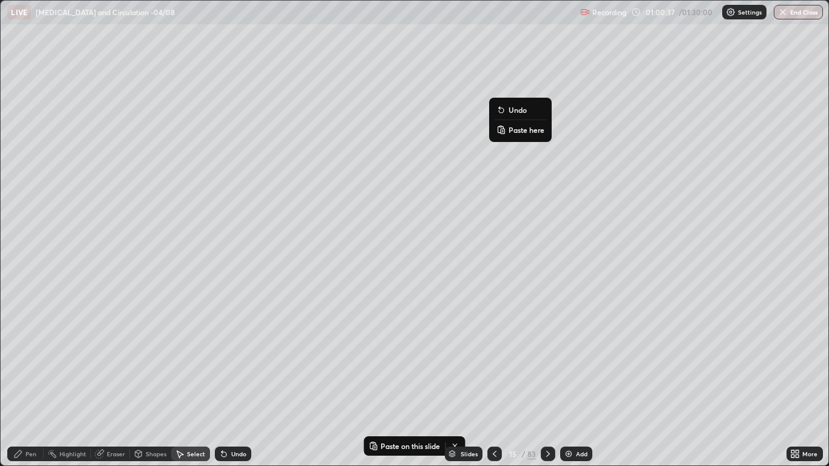
click at [515, 127] on p "Paste here" at bounding box center [526, 130] width 36 height 10
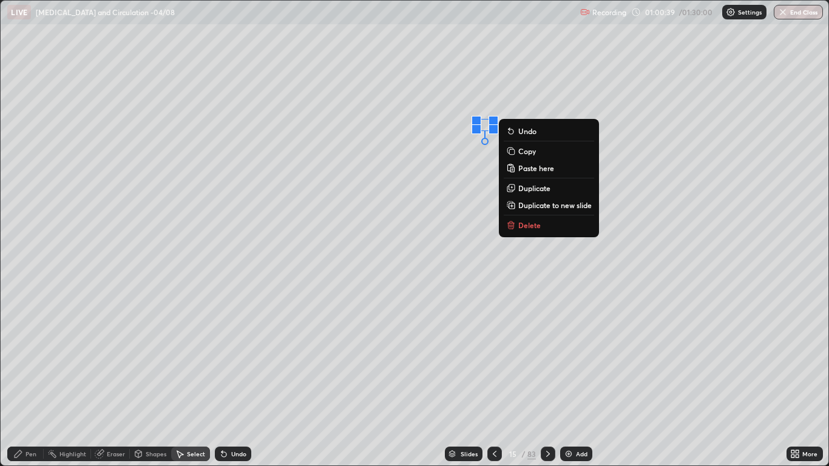
click at [456, 259] on div "0 ° Undo Copy Paste here Duplicate Duplicate to new slide Delete" at bounding box center [414, 233] width 827 height 465
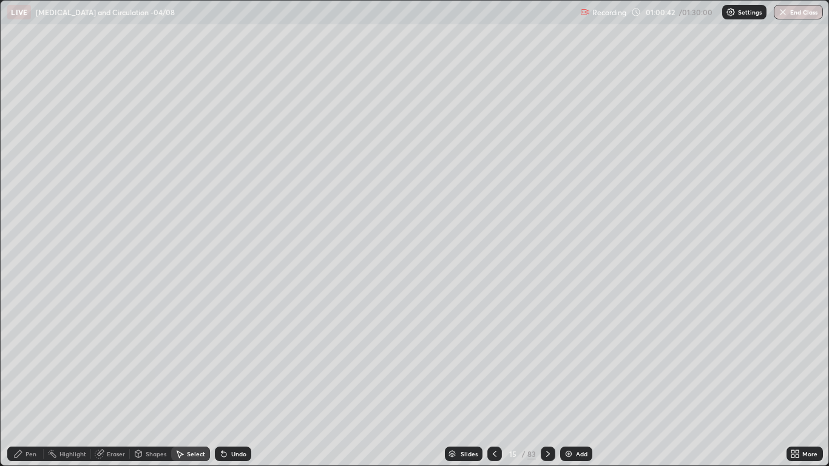
click at [27, 383] on div "Pen" at bounding box center [25, 453] width 36 height 15
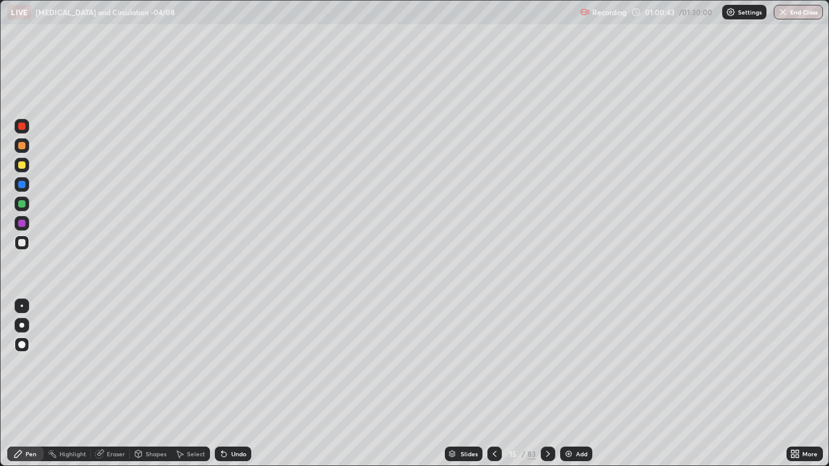
click at [22, 243] on div at bounding box center [21, 242] width 7 height 7
click at [23, 167] on div at bounding box center [21, 164] width 7 height 7
click at [21, 242] on div at bounding box center [21, 242] width 7 height 7
click at [20, 183] on div at bounding box center [21, 184] width 7 height 7
click at [21, 205] on div at bounding box center [21, 203] width 7 height 7
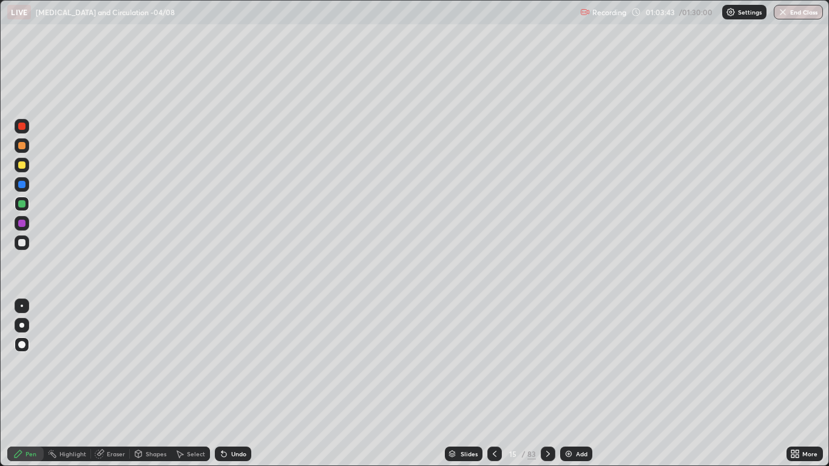
click at [189, 383] on div "Select" at bounding box center [190, 453] width 39 height 15
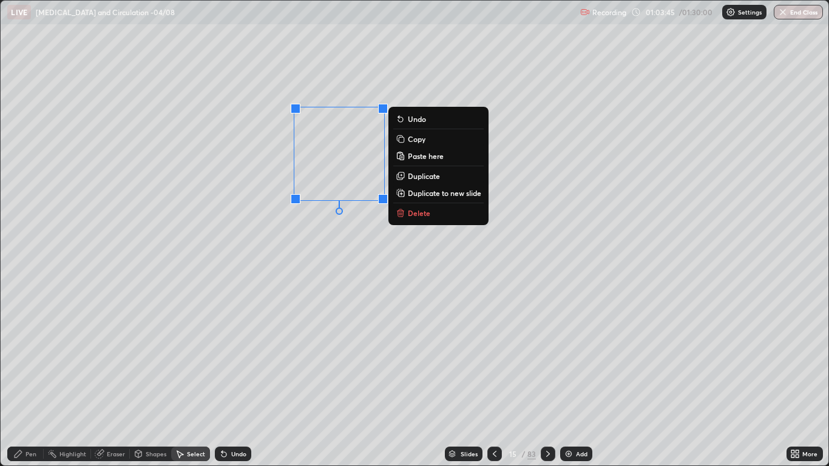
click at [412, 137] on p "Copy" at bounding box center [417, 139] width 18 height 10
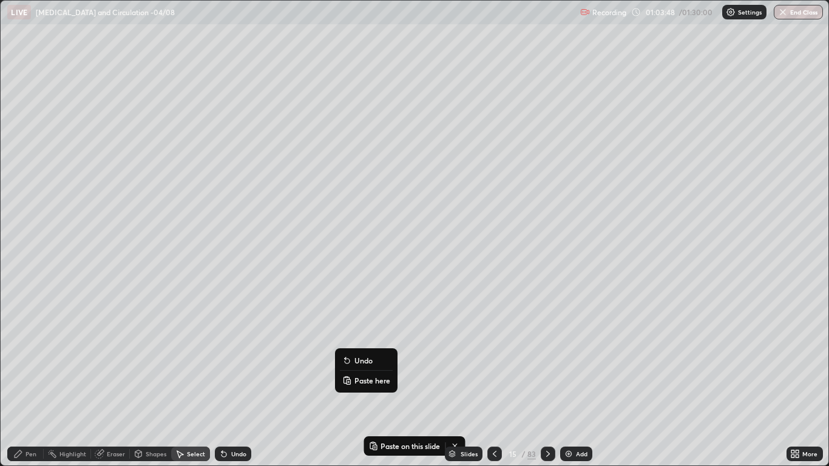
click at [369, 375] on p "Paste here" at bounding box center [372, 380] width 36 height 10
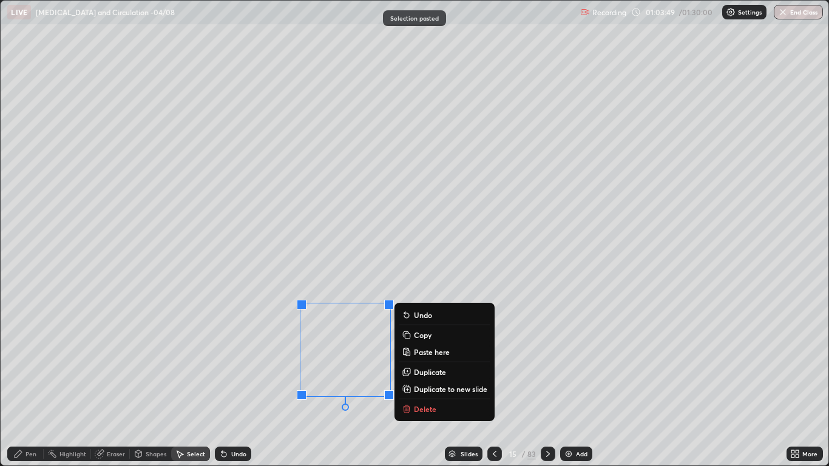
click at [270, 383] on div "0 ° Undo Copy Paste here Duplicate Duplicate to new slide Delete" at bounding box center [414, 233] width 827 height 465
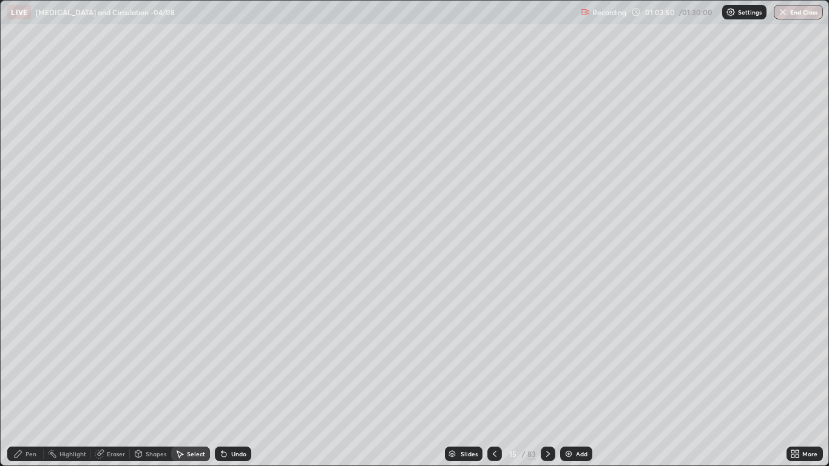
click at [27, 383] on div "Pen" at bounding box center [30, 454] width 11 height 6
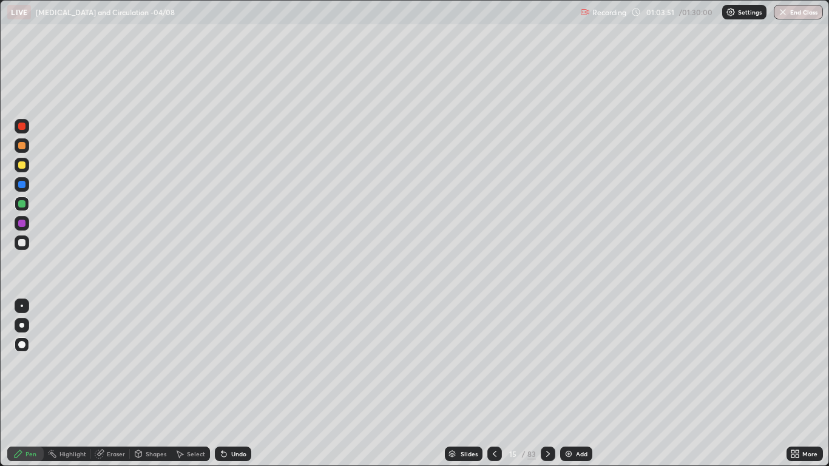
click at [22, 204] on div at bounding box center [21, 203] width 7 height 7
click at [27, 383] on div "Pen" at bounding box center [30, 454] width 11 height 6
click at [21, 342] on div at bounding box center [21, 344] width 7 height 7
click at [22, 241] on div at bounding box center [21, 242] width 7 height 7
click at [192, 383] on div "Select" at bounding box center [196, 454] width 18 height 6
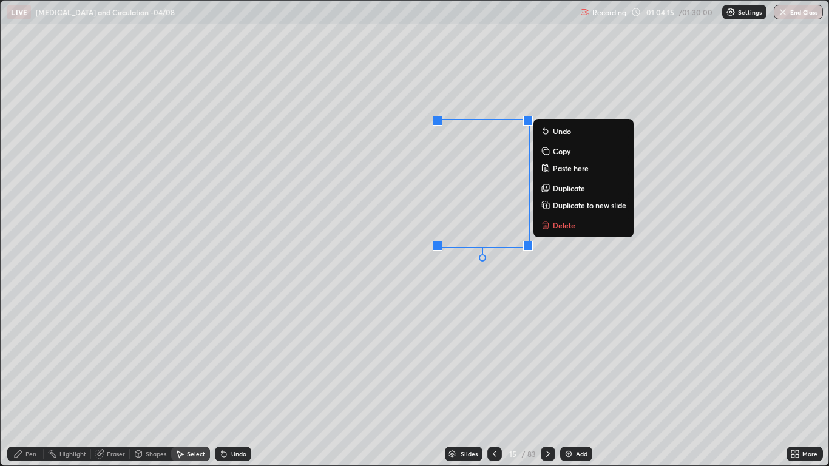
click at [557, 151] on p "Copy" at bounding box center [562, 151] width 18 height 10
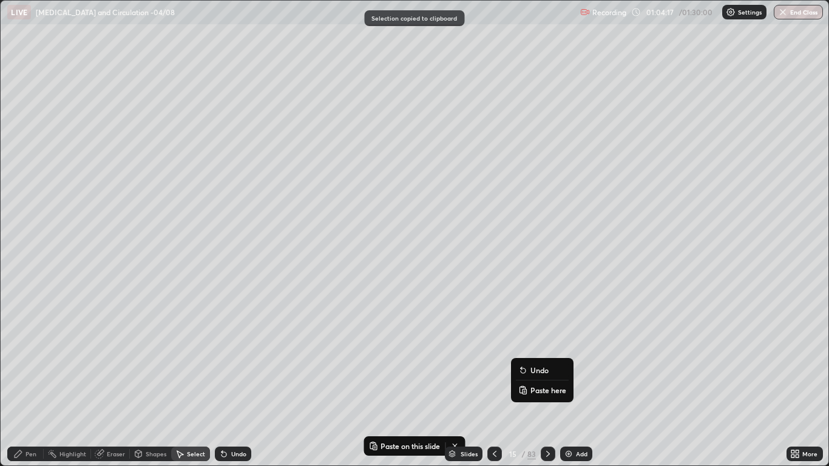
click at [537, 383] on p "Paste here" at bounding box center [548, 390] width 36 height 10
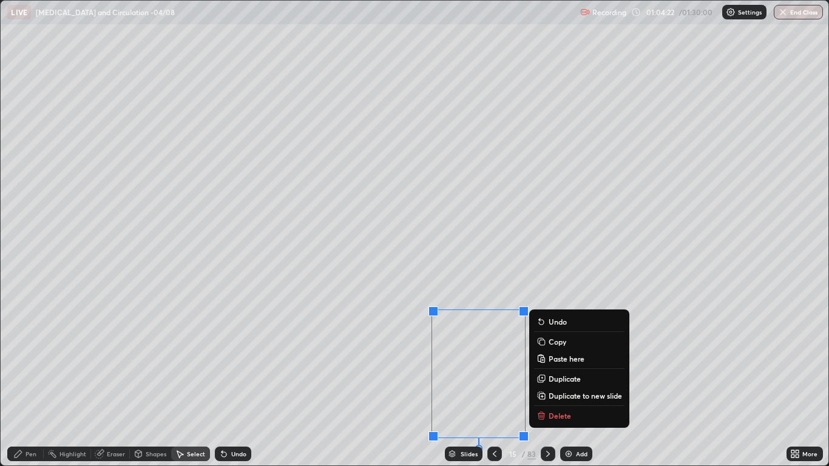
click at [29, 383] on div "Pen" at bounding box center [30, 454] width 11 height 6
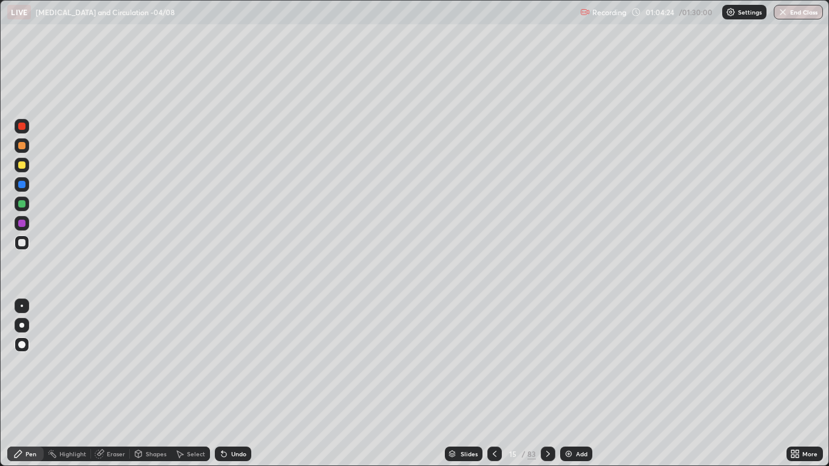
click at [22, 202] on div at bounding box center [21, 203] width 7 height 7
click at [187, 383] on div "Select" at bounding box center [196, 454] width 18 height 6
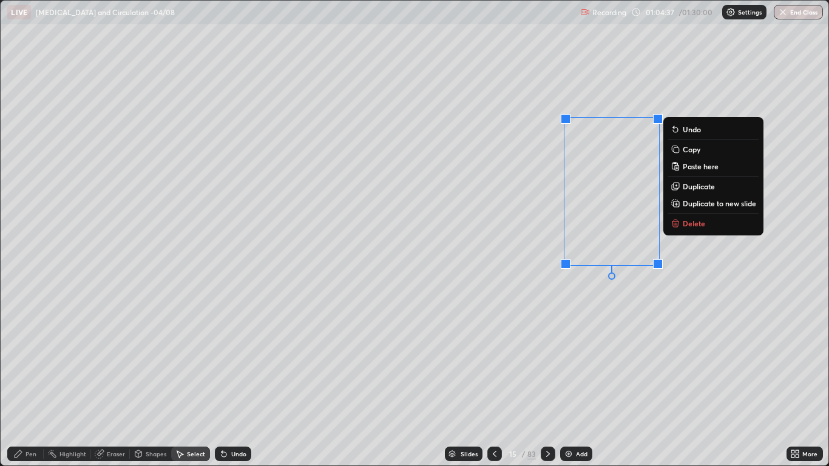
click at [682, 153] on button "Copy" at bounding box center [713, 149] width 90 height 15
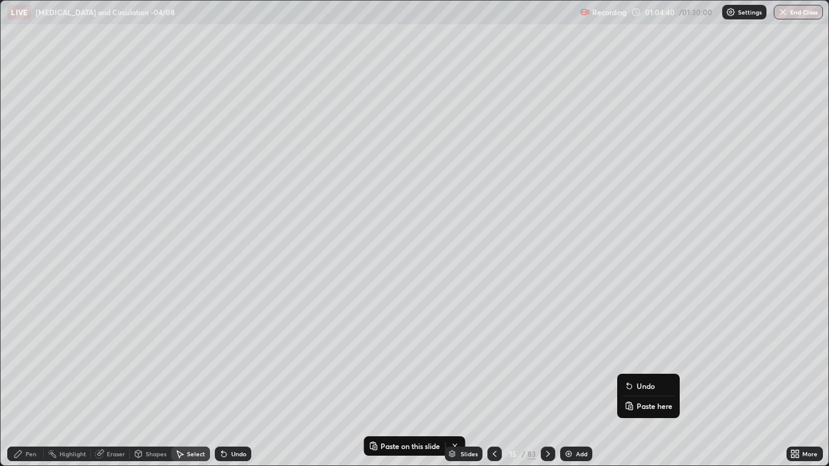
click at [639, 383] on p "Paste here" at bounding box center [654, 406] width 36 height 10
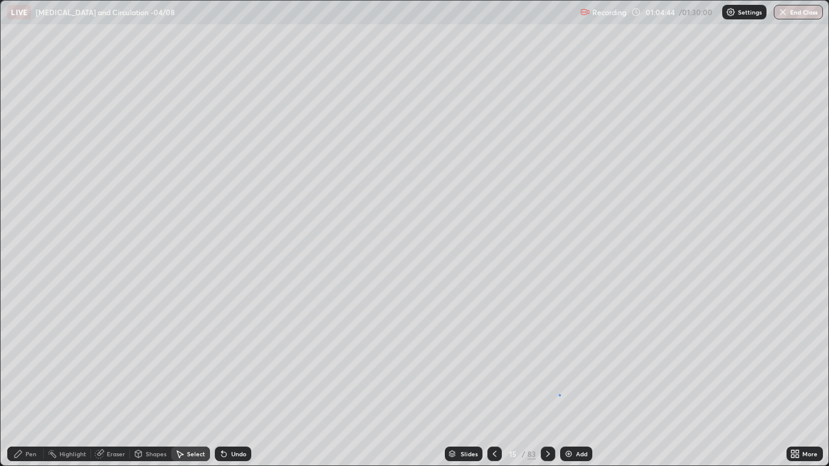
click at [559, 383] on div "0 ° Undo Copy Paste here Duplicate Duplicate to new slide Delete" at bounding box center [414, 233] width 827 height 465
click at [22, 383] on icon at bounding box center [18, 454] width 10 height 10
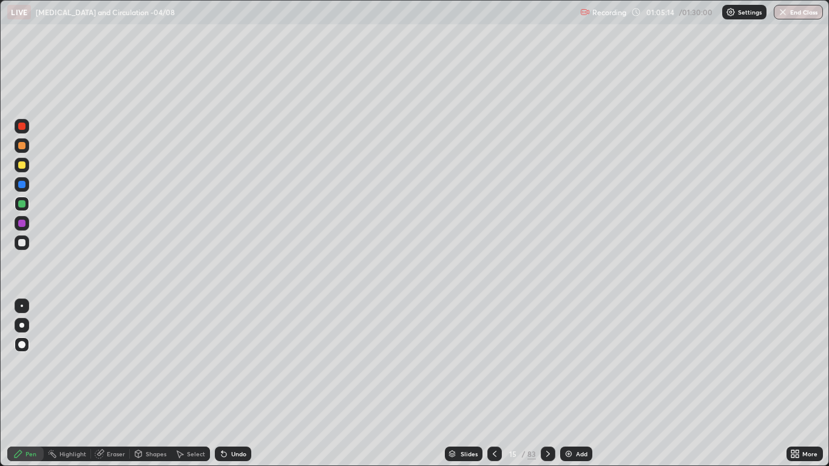
click at [22, 204] on div at bounding box center [21, 203] width 7 height 7
click at [186, 383] on div "Select" at bounding box center [190, 453] width 39 height 15
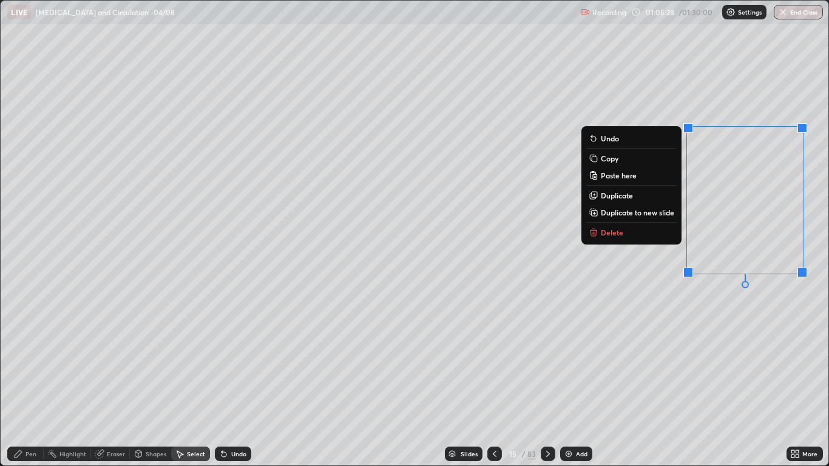
click at [605, 158] on p "Copy" at bounding box center [610, 158] width 18 height 10
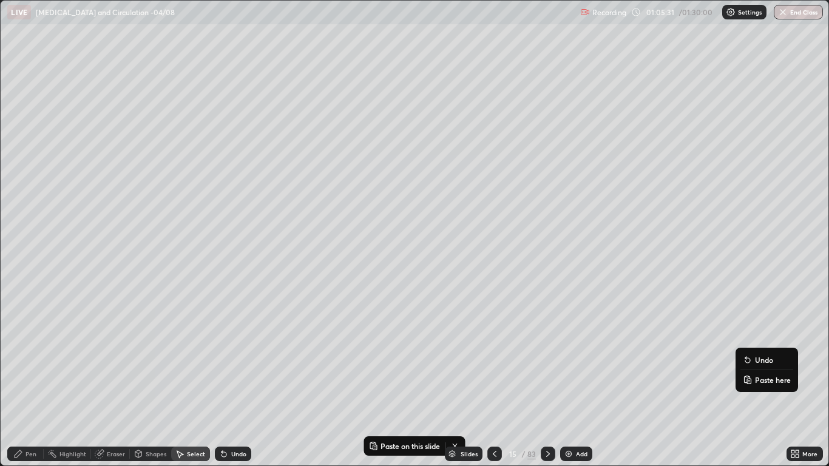
click at [756, 379] on p "Paste here" at bounding box center [773, 380] width 36 height 10
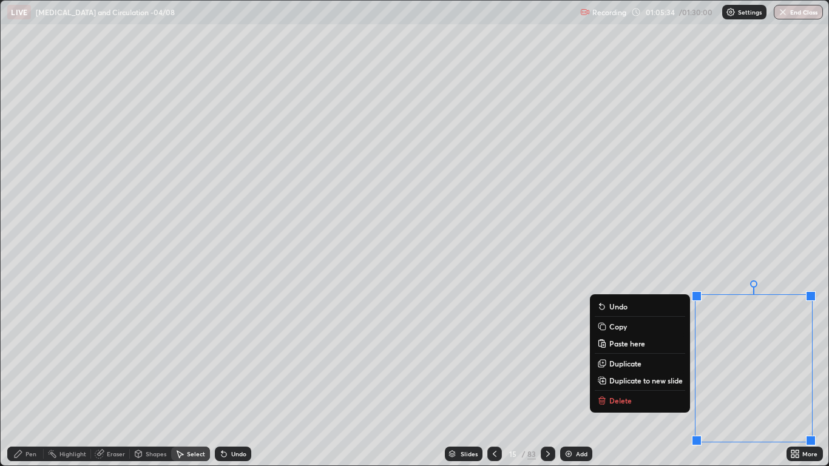
click at [684, 266] on div "0 ° Undo Copy Paste here Duplicate Duplicate to new slide Delete" at bounding box center [414, 233] width 827 height 465
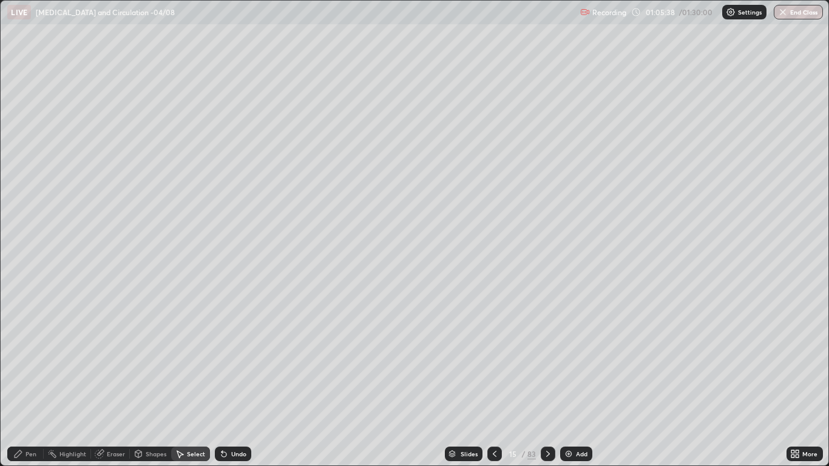
click at [21, 383] on icon at bounding box center [18, 453] width 7 height 7
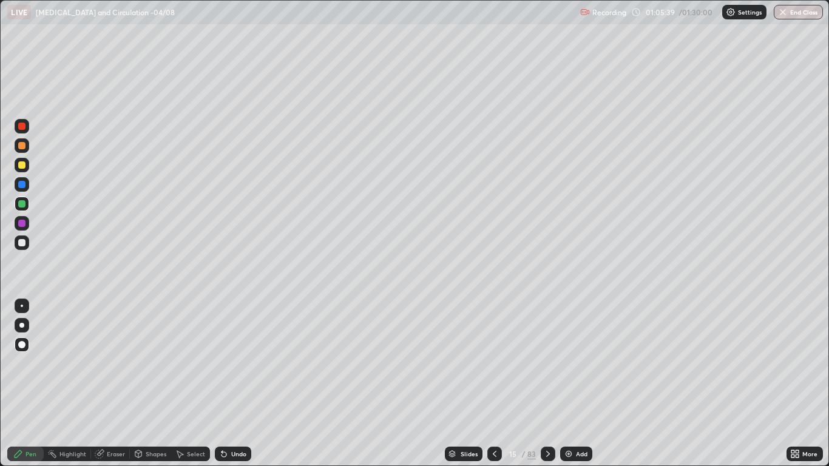
click at [21, 201] on div at bounding box center [21, 203] width 7 height 7
click at [547, 383] on icon at bounding box center [548, 454] width 10 height 10
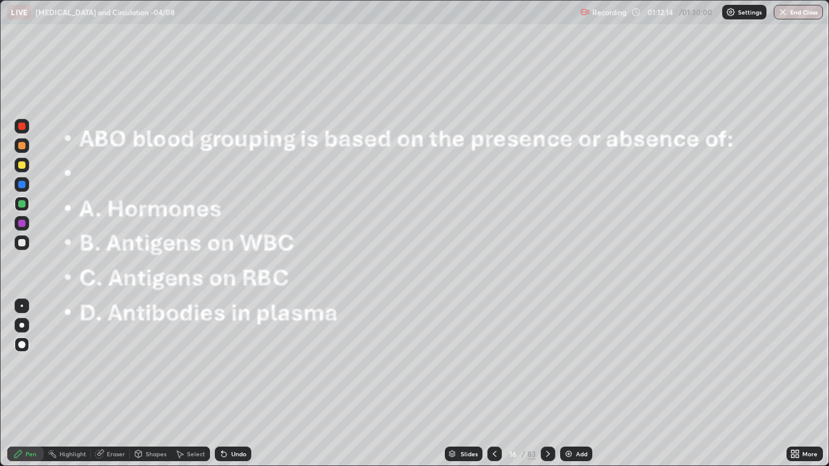
click at [494, 383] on icon at bounding box center [495, 454] width 10 height 10
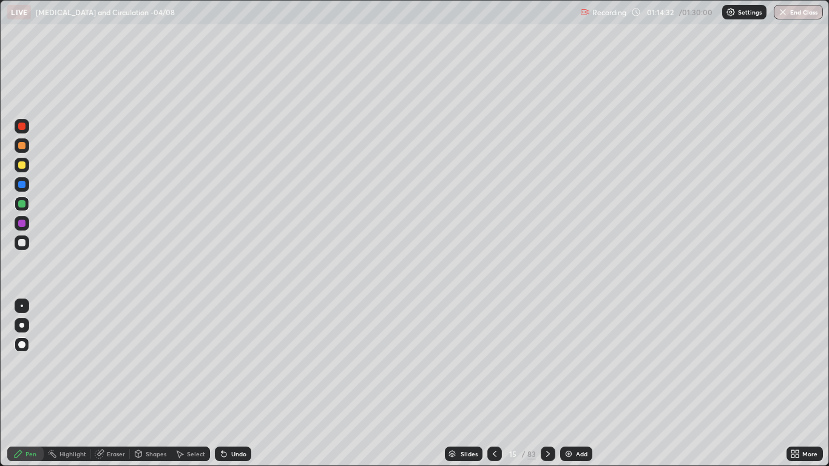
click at [25, 383] on div "Pen" at bounding box center [30, 454] width 11 height 6
click at [28, 244] on div at bounding box center [22, 242] width 15 height 15
click at [545, 383] on icon at bounding box center [548, 454] width 10 height 10
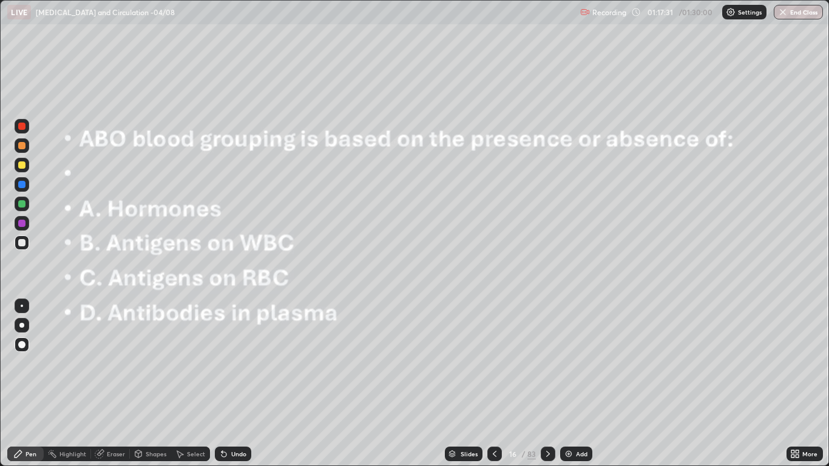
click at [494, 383] on icon at bounding box center [495, 454] width 10 height 10
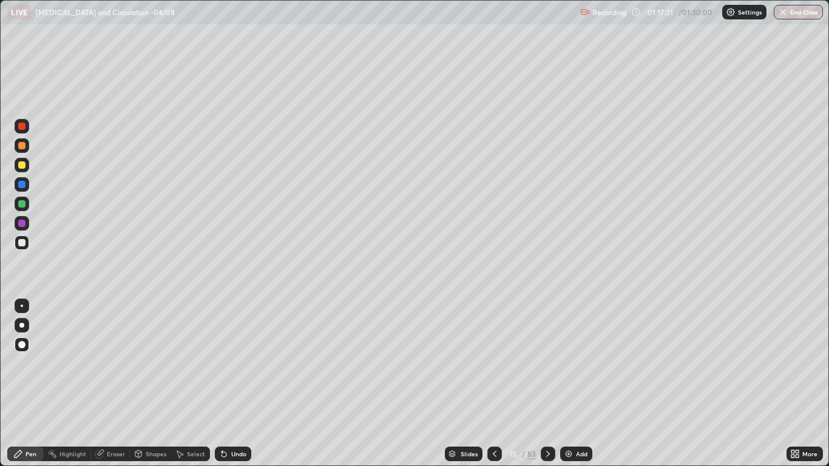
click at [573, 383] on div "Add" at bounding box center [576, 453] width 32 height 15
click at [22, 127] on div at bounding box center [21, 126] width 7 height 7
click at [494, 383] on icon at bounding box center [495, 454] width 10 height 10
click at [540, 383] on div at bounding box center [547, 453] width 15 height 15
click at [547, 383] on icon at bounding box center [548, 454] width 4 height 6
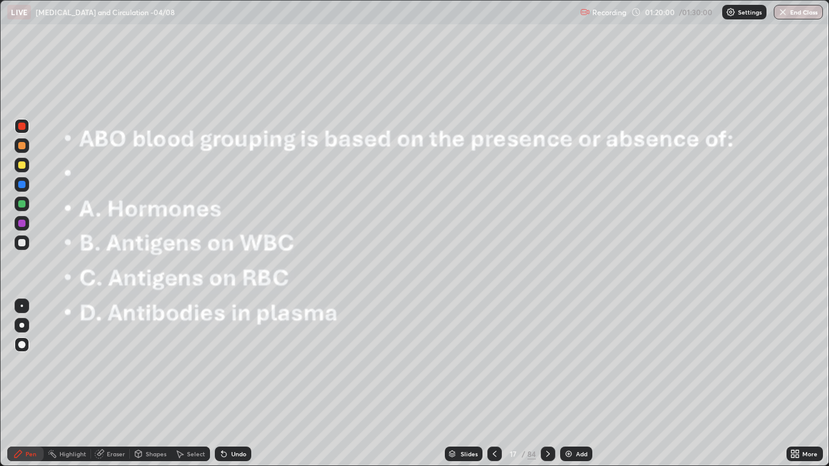
click at [547, 383] on icon at bounding box center [548, 454] width 10 height 10
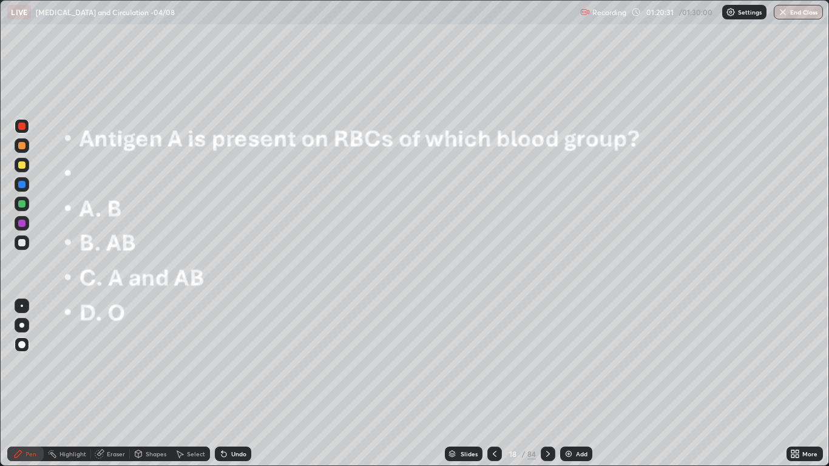
click at [547, 383] on icon at bounding box center [548, 454] width 10 height 10
click at [552, 383] on div at bounding box center [547, 453] width 15 height 15
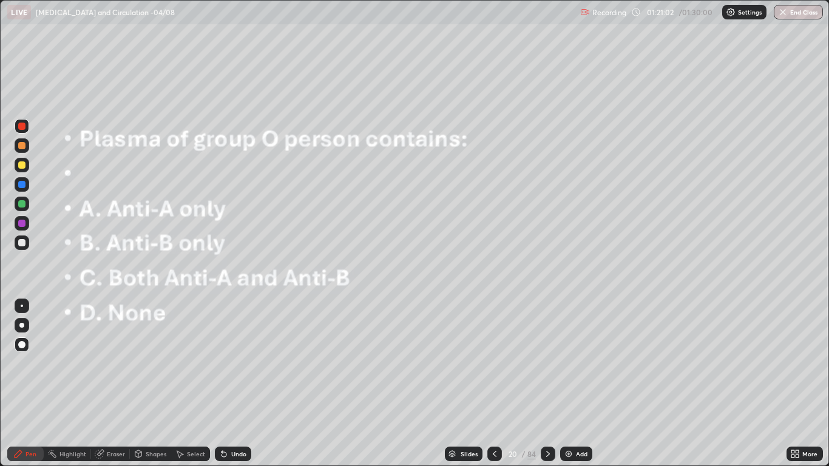
click at [547, 383] on icon at bounding box center [548, 454] width 10 height 10
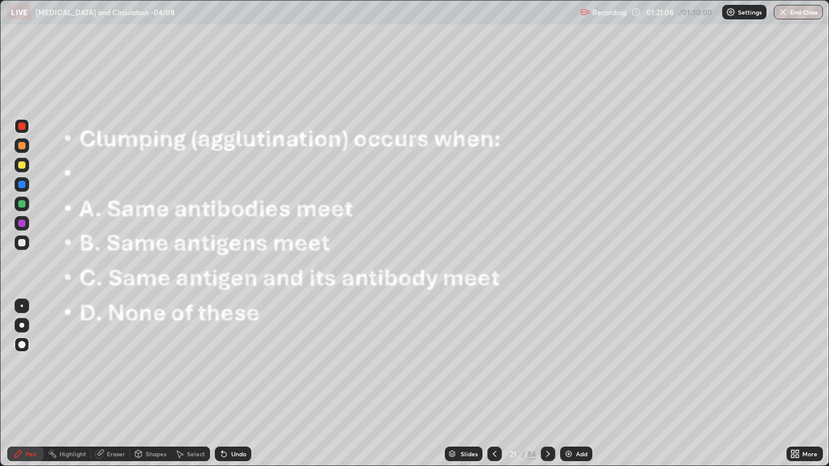
click at [804, 15] on button "End Class" at bounding box center [797, 12] width 49 height 15
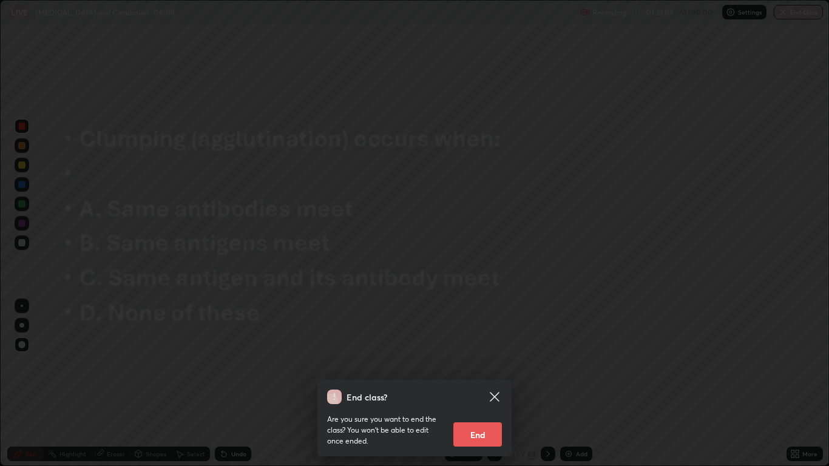
click at [479, 383] on button "End" at bounding box center [477, 434] width 49 height 24
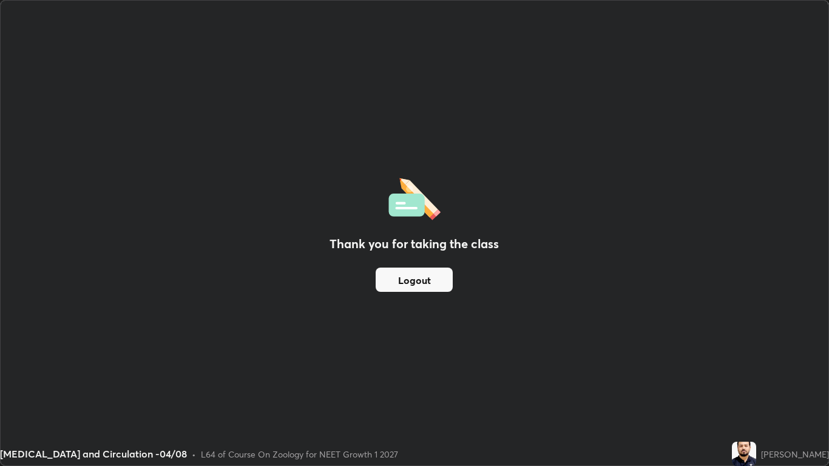
click at [401, 281] on button "Logout" at bounding box center [413, 279] width 77 height 24
